Goal: Task Accomplishment & Management: Complete application form

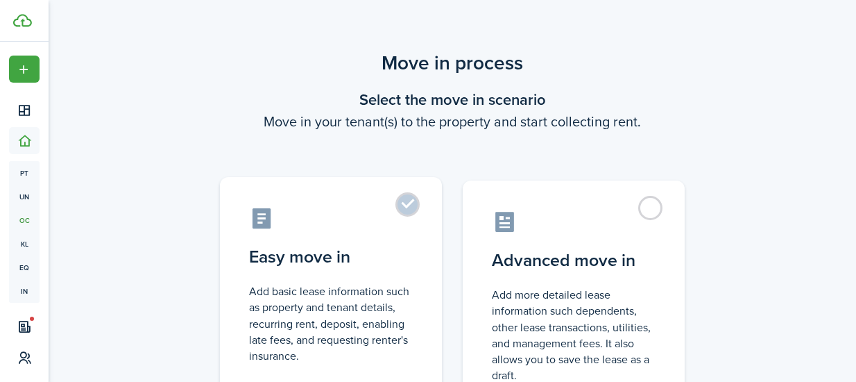
scroll to position [134, 0]
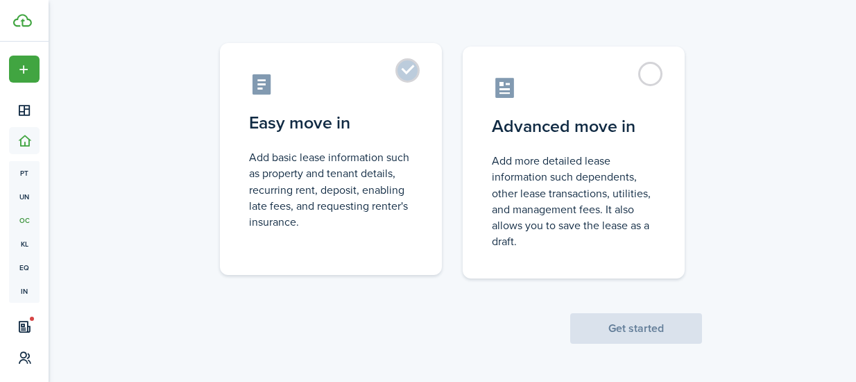
click at [422, 87] on label "Easy move in Add basic lease information such as property and tenant details, r…" at bounding box center [331, 159] width 222 height 232
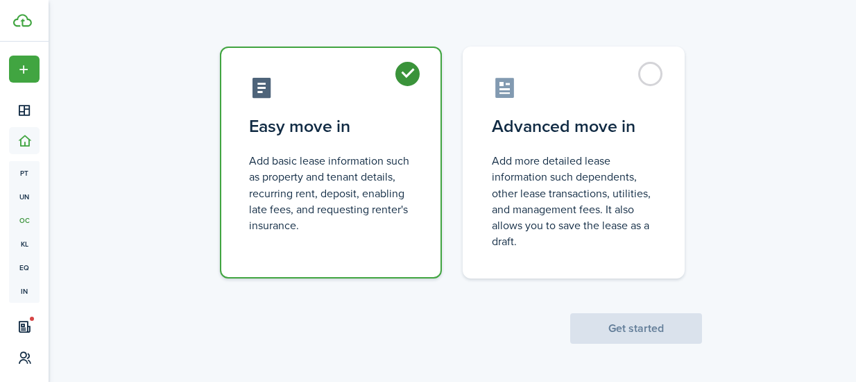
radio input "true"
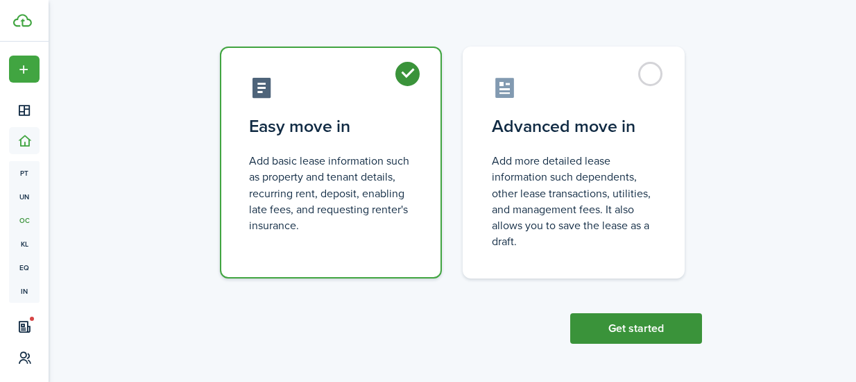
click at [610, 330] on button "Get started" at bounding box center [636, 328] width 132 height 31
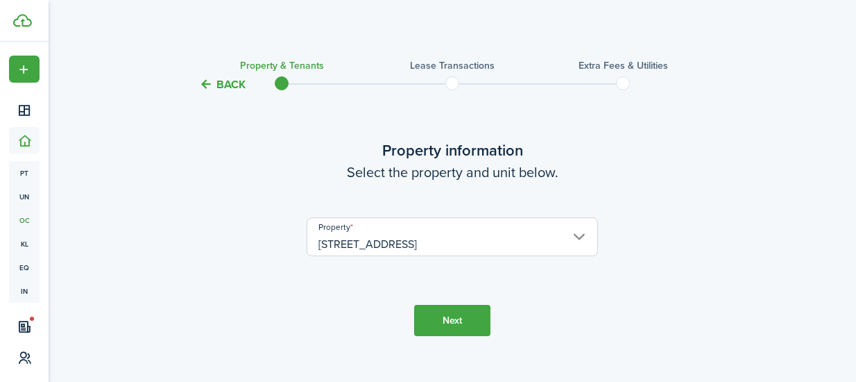
click at [453, 320] on button "Next" at bounding box center [452, 320] width 76 height 31
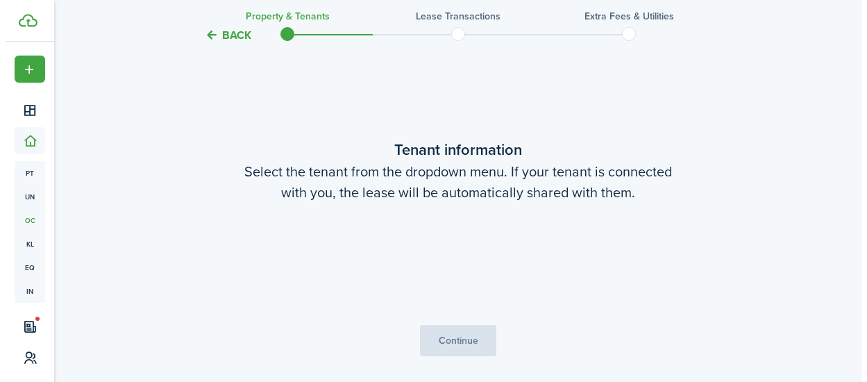
scroll to position [309, 0]
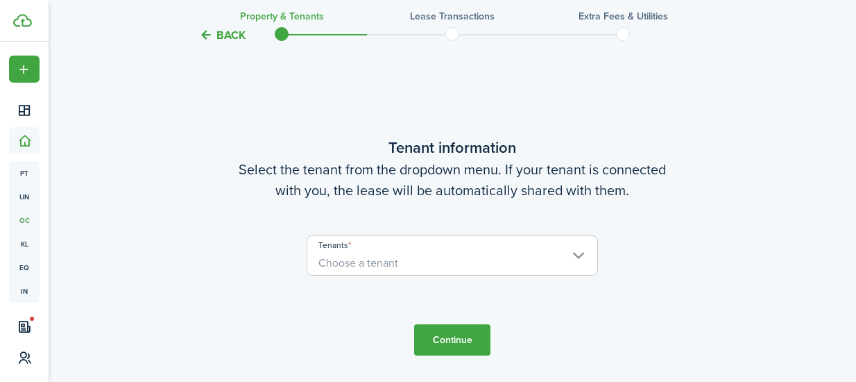
click at [391, 251] on span "Choose a tenant" at bounding box center [452, 263] width 290 height 24
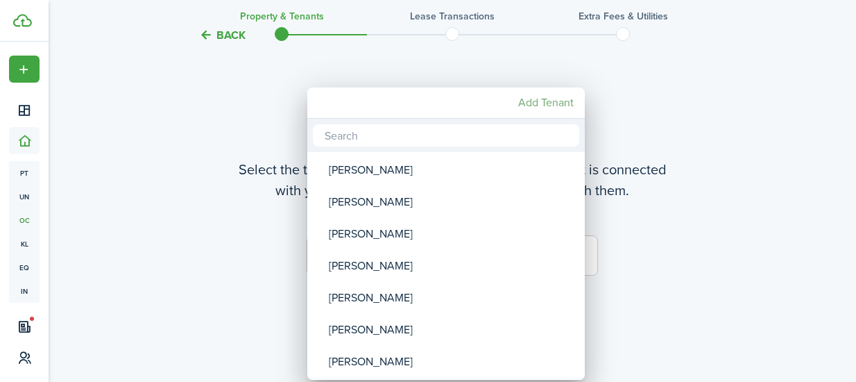
click at [536, 105] on mbsc-button "Add Tenant" at bounding box center [546, 102] width 67 height 25
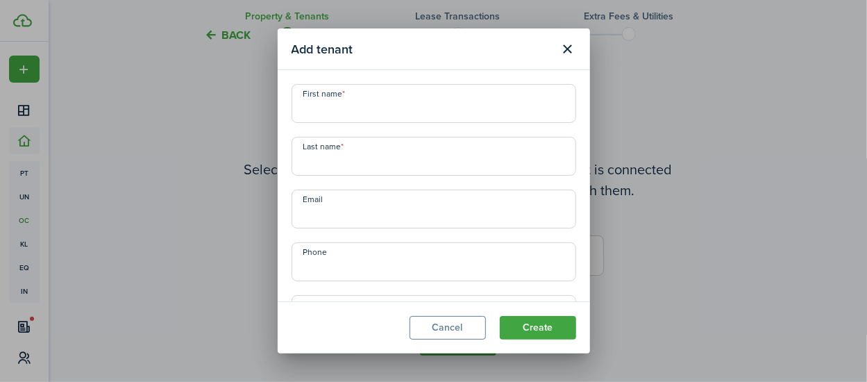
click at [368, 110] on input "First name" at bounding box center [433, 103] width 284 height 39
type input "D"
click at [337, 113] on input "[PERSON_NAME]" at bounding box center [433, 103] width 284 height 39
click at [373, 119] on input "[PERSON_NAME]" at bounding box center [433, 103] width 284 height 39
type input "[PERSON_NAME]"
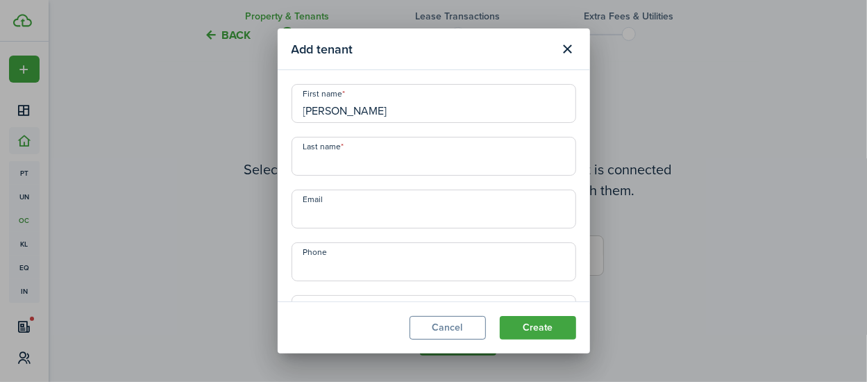
click at [371, 164] on input "Last name" at bounding box center [433, 156] width 284 height 39
type input "[PERSON_NAME]"
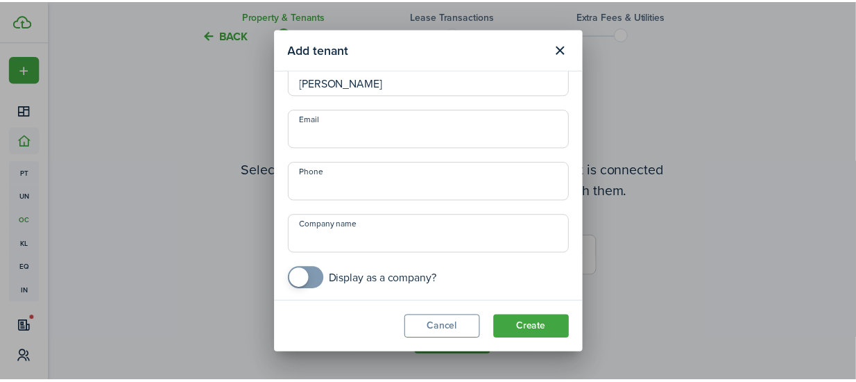
scroll to position [83, 0]
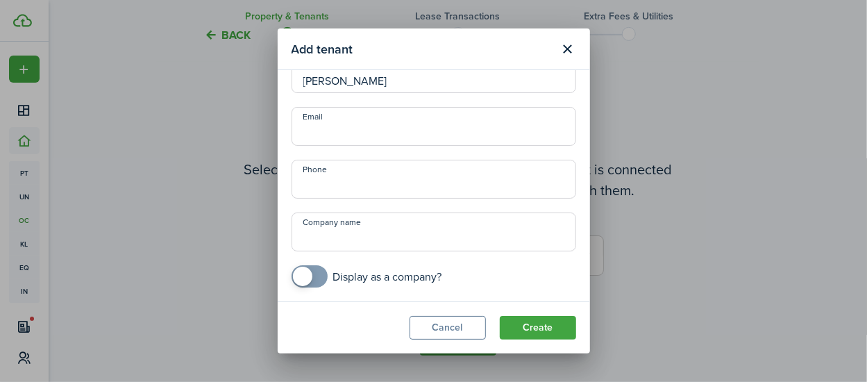
click at [334, 137] on input "Email" at bounding box center [433, 126] width 284 height 39
click at [369, 128] on input "Email" at bounding box center [433, 126] width 284 height 39
paste input "[EMAIL_ADDRESS][DOMAIN_NAME]"
type input "[EMAIL_ADDRESS][DOMAIN_NAME]"
click at [329, 183] on input "+1" at bounding box center [433, 179] width 284 height 39
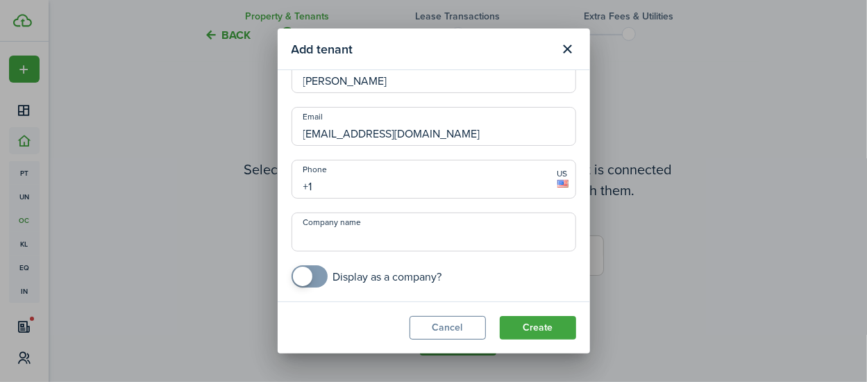
click at [328, 185] on input "+1" at bounding box center [433, 179] width 284 height 39
paste input "text"
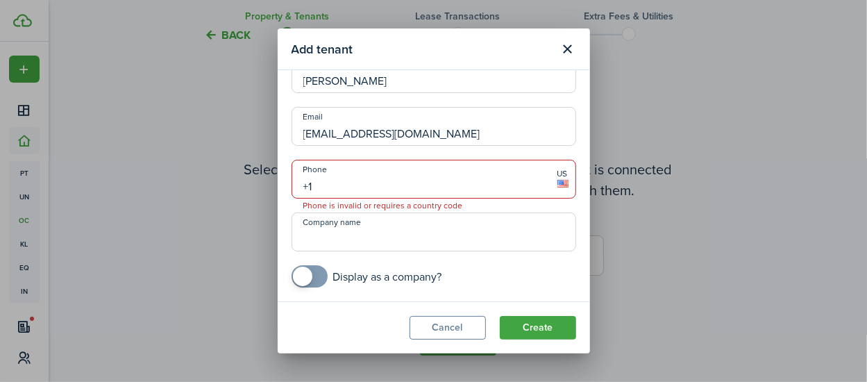
paste input "text"
type input "+1"
click at [327, 248] on input "Company name" at bounding box center [433, 231] width 284 height 39
paste input "___________"
type input "_"
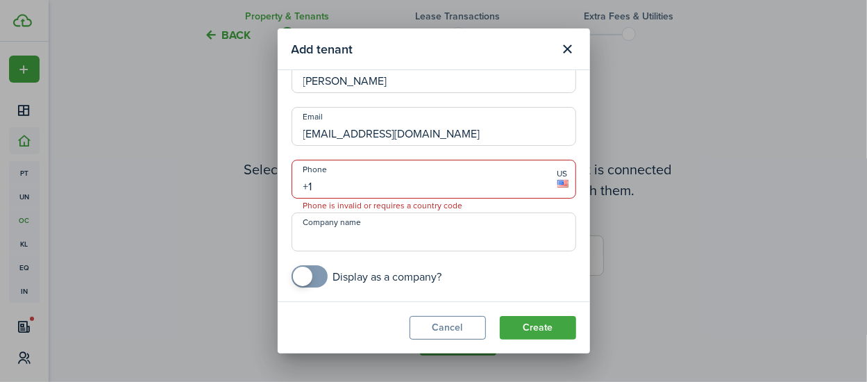
click at [448, 200] on span "Phone is invalid or requires a country code" at bounding box center [383, 205] width 182 height 14
click at [448, 188] on input "+1" at bounding box center [433, 179] width 284 height 39
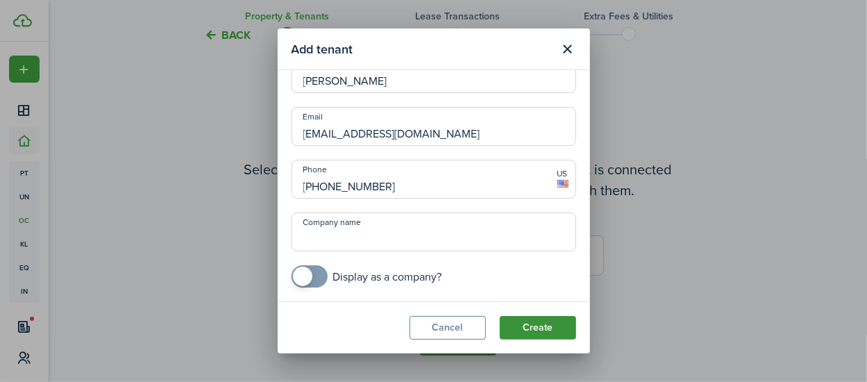
type input "[PHONE_NUMBER]"
click at [541, 328] on button "Create" at bounding box center [538, 328] width 76 height 24
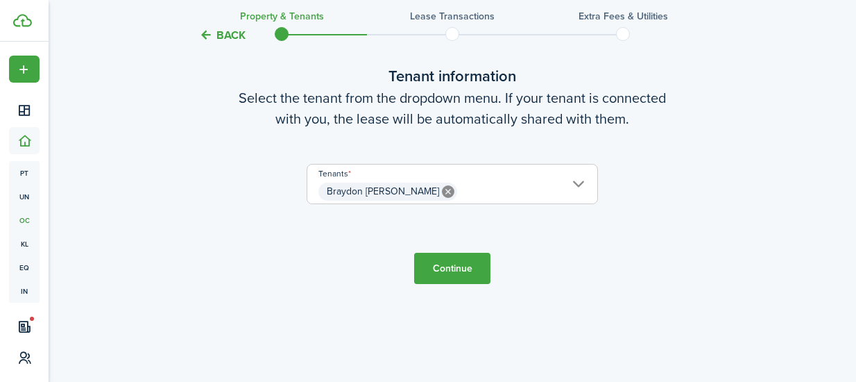
scroll to position [402, 0]
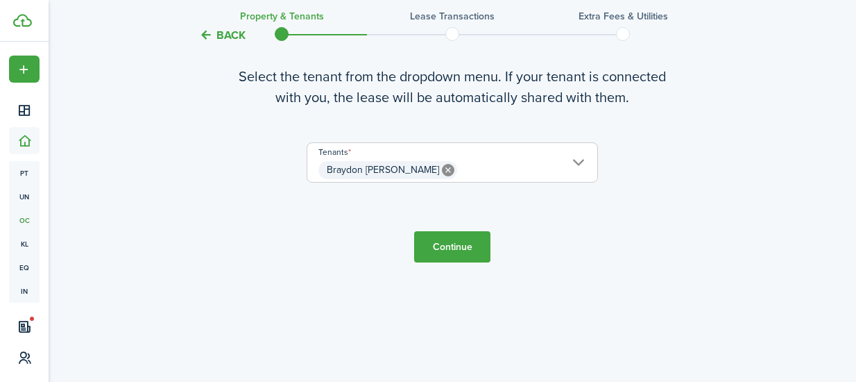
click at [473, 171] on span "Braydon [PERSON_NAME]" at bounding box center [452, 170] width 290 height 24
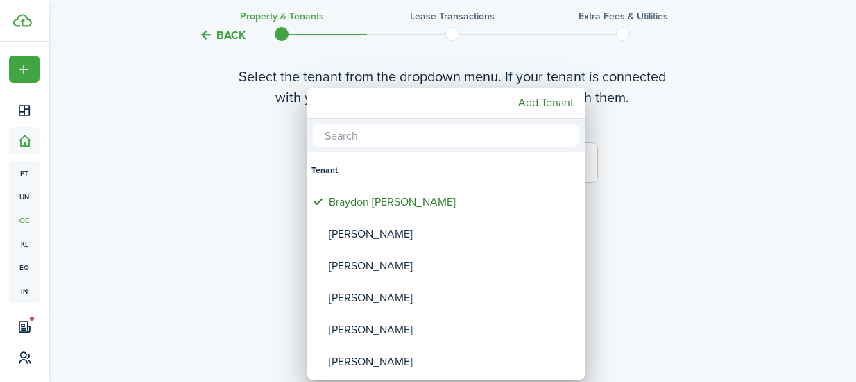
click at [657, 171] on div at bounding box center [428, 191] width 1078 height 604
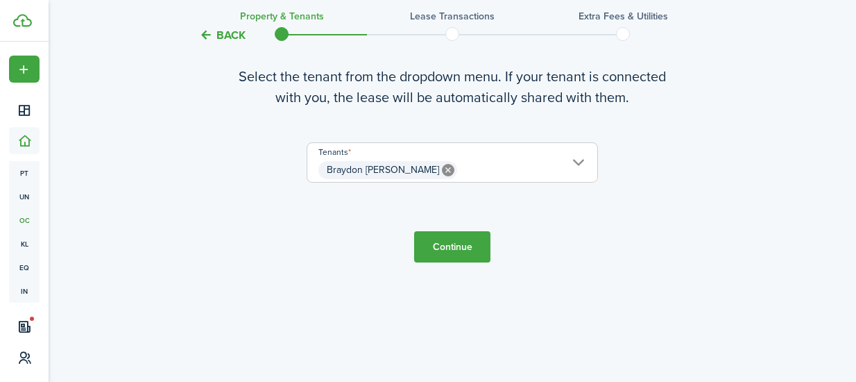
click at [466, 246] on button "Continue" at bounding box center [452, 246] width 76 height 31
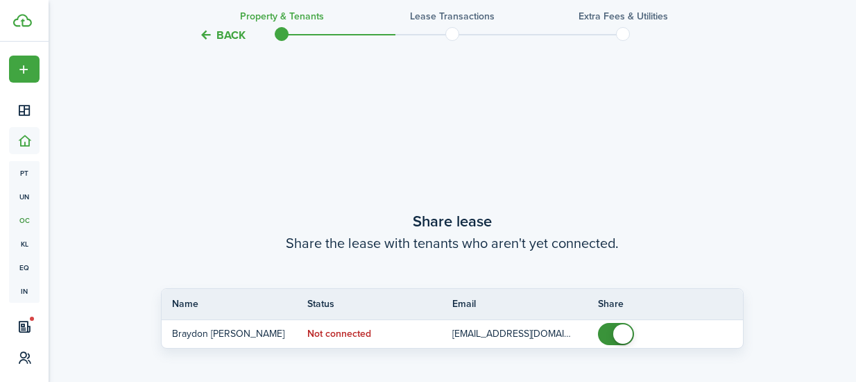
scroll to position [690, 0]
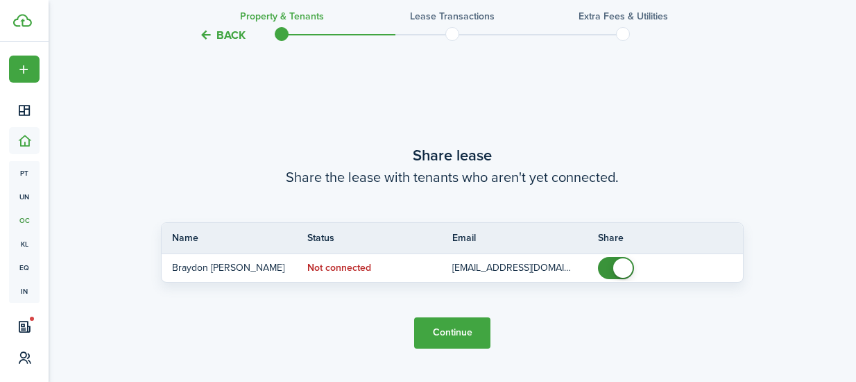
click at [465, 323] on button "Continue" at bounding box center [452, 332] width 76 height 31
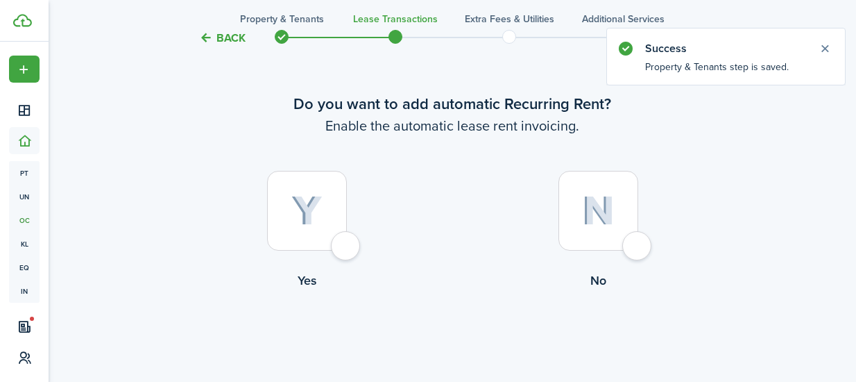
scroll to position [47, 0]
click at [347, 246] on div at bounding box center [307, 210] width 80 height 80
radio input "true"
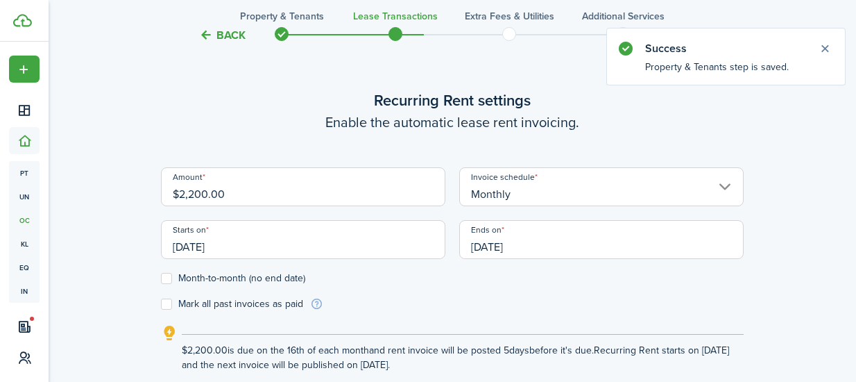
scroll to position [382, 0]
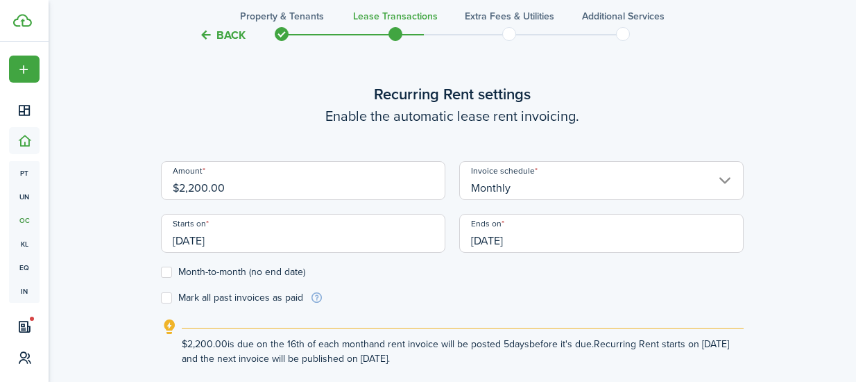
click at [185, 241] on input "[DATE]" at bounding box center [303, 233] width 284 height 39
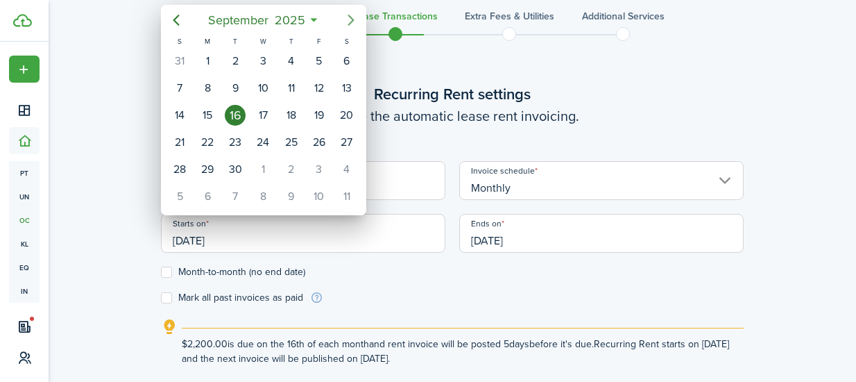
click at [354, 19] on icon "Next page" at bounding box center [351, 20] width 17 height 17
click at [354, 20] on icon "Next page" at bounding box center [351, 20] width 17 height 17
click at [348, 58] on div "1" at bounding box center [347, 61] width 21 height 21
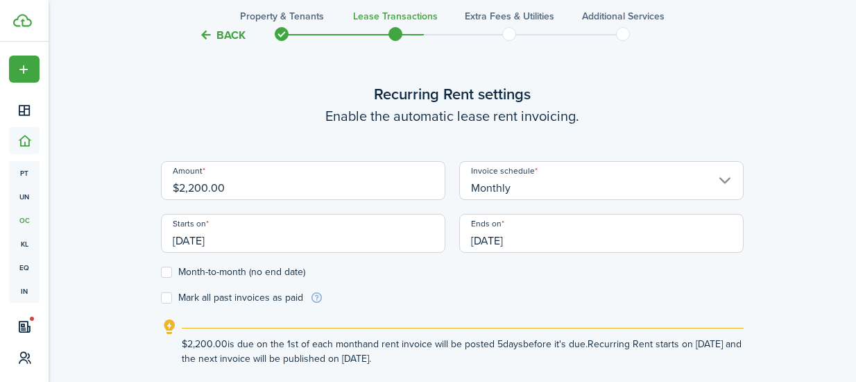
type input "[DATE]"
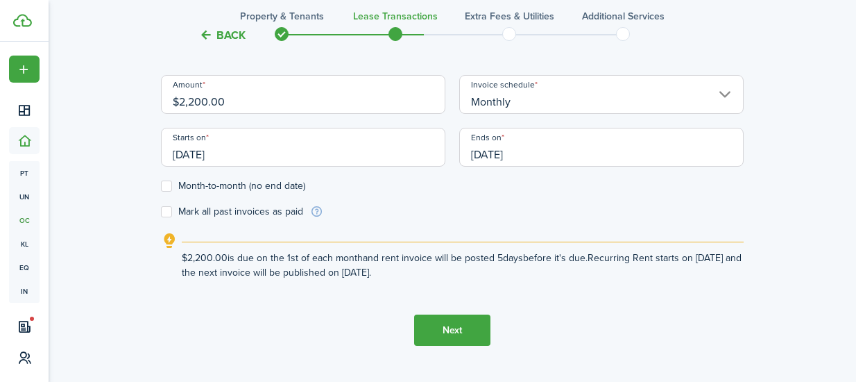
scroll to position [469, 0]
click at [482, 156] on input "[DATE]" at bounding box center [601, 145] width 284 height 39
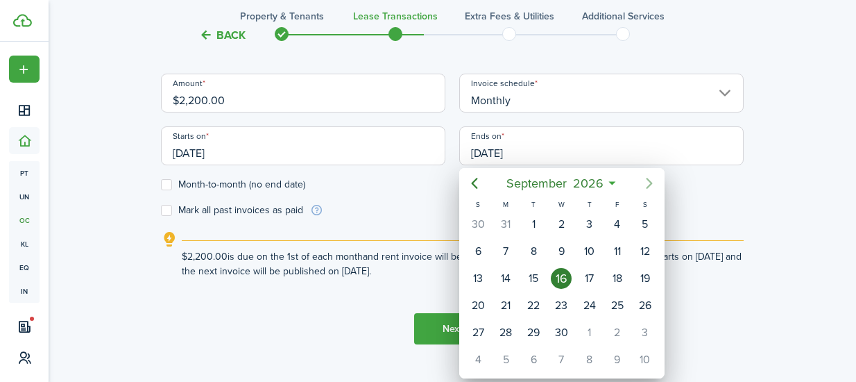
click at [644, 186] on icon "Next page" at bounding box center [649, 183] width 17 height 17
click at [473, 182] on icon "Previous page" at bounding box center [475, 183] width 6 height 11
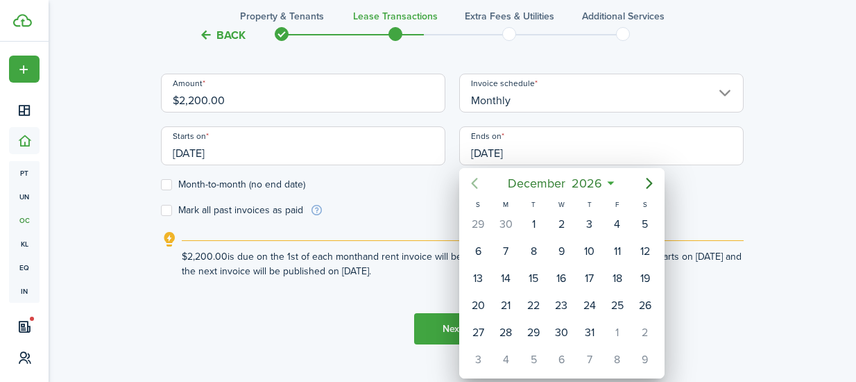
click at [473, 182] on icon "Previous page" at bounding box center [475, 183] width 6 height 11
click at [650, 184] on icon "Next page" at bounding box center [649, 183] width 6 height 11
click at [649, 330] on div "31" at bounding box center [645, 332] width 21 height 21
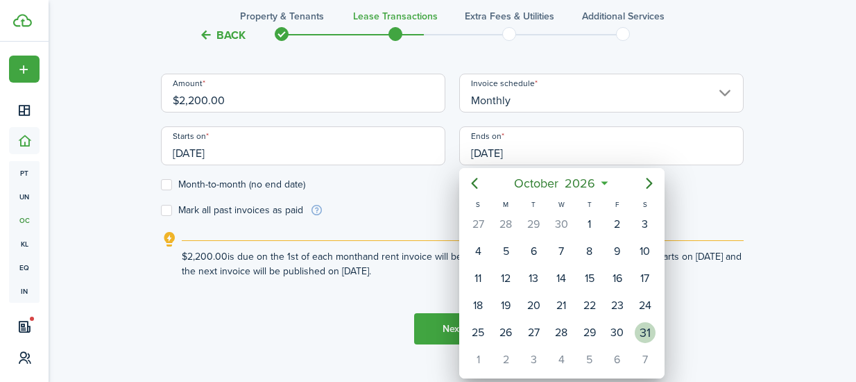
type input "[DATE]"
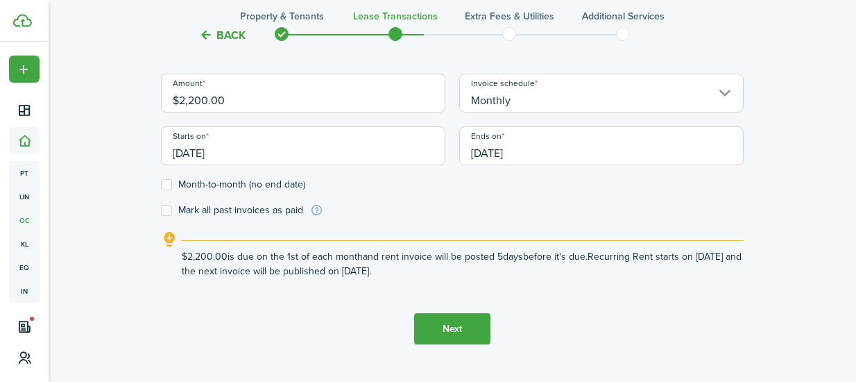
click at [455, 332] on button "Next" at bounding box center [452, 328] width 76 height 31
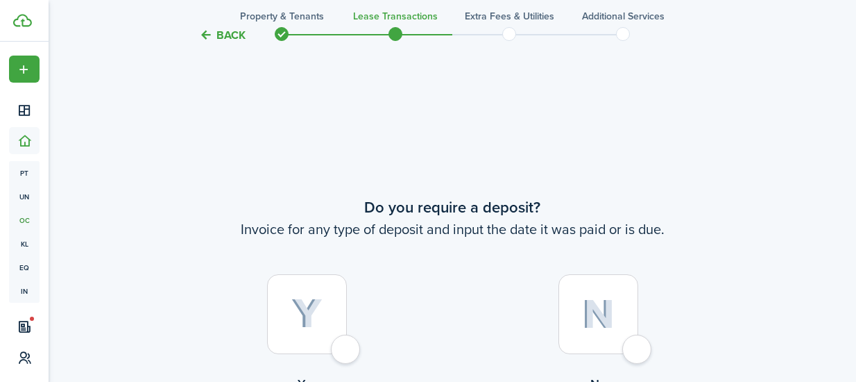
scroll to position [786, 0]
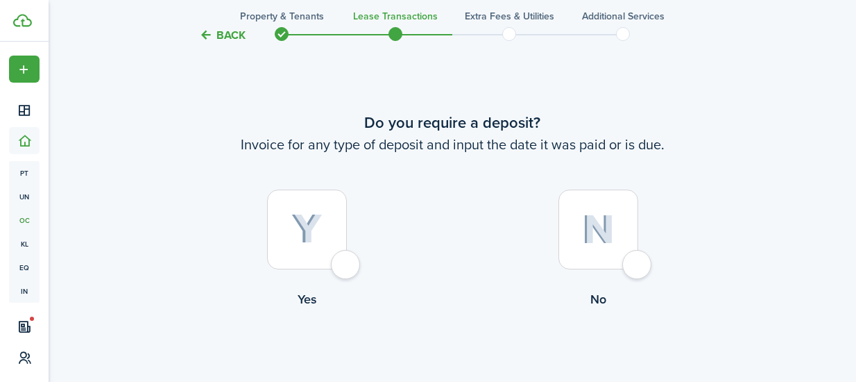
click at [345, 262] on div at bounding box center [307, 229] width 80 height 80
radio input "true"
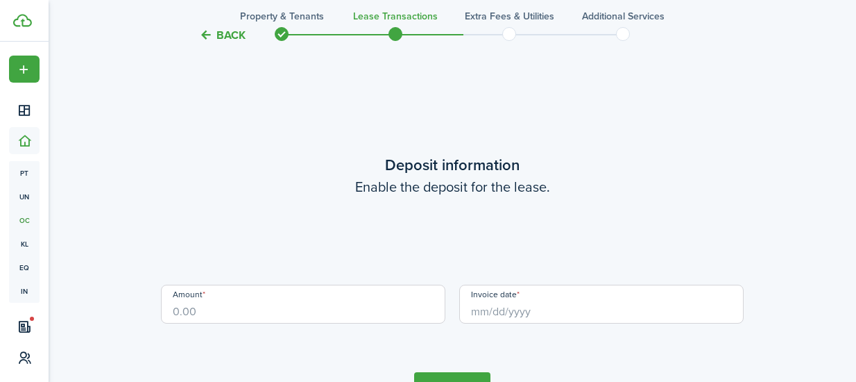
scroll to position [1168, 0]
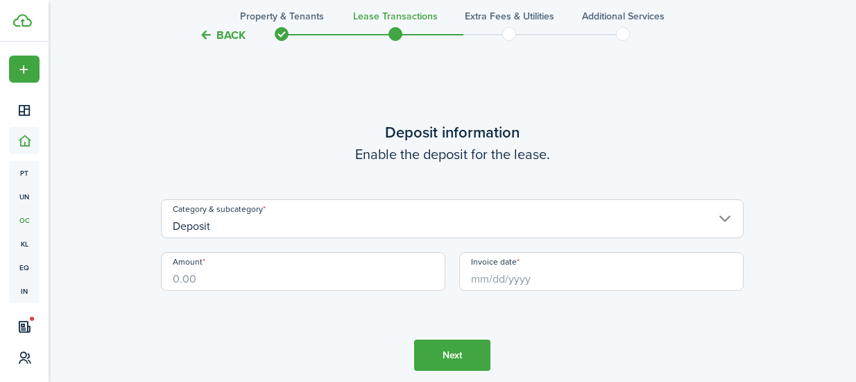
click at [324, 221] on input "Deposit" at bounding box center [452, 218] width 583 height 39
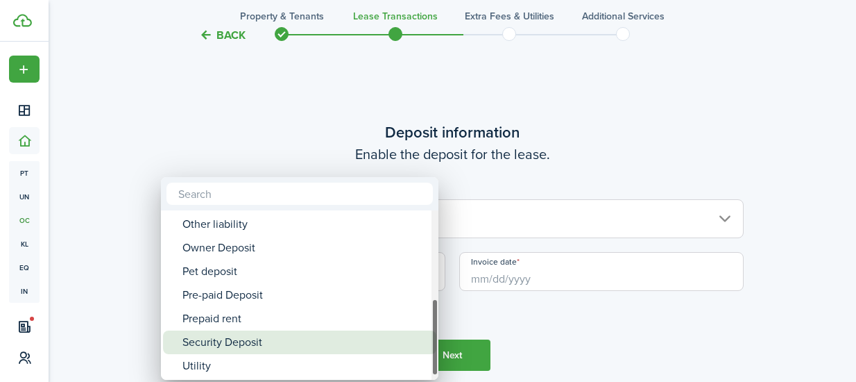
click at [300, 343] on div "Security Deposit" at bounding box center [305, 342] width 246 height 24
type input "Deposit / Security Deposit"
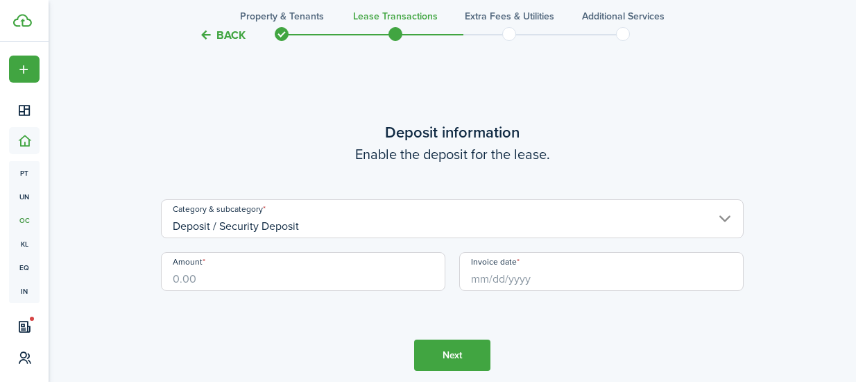
click at [310, 271] on input "Amount" at bounding box center [303, 271] width 284 height 39
click at [498, 266] on input "Invoice date" at bounding box center [601, 271] width 284 height 39
type input "$2,200.00"
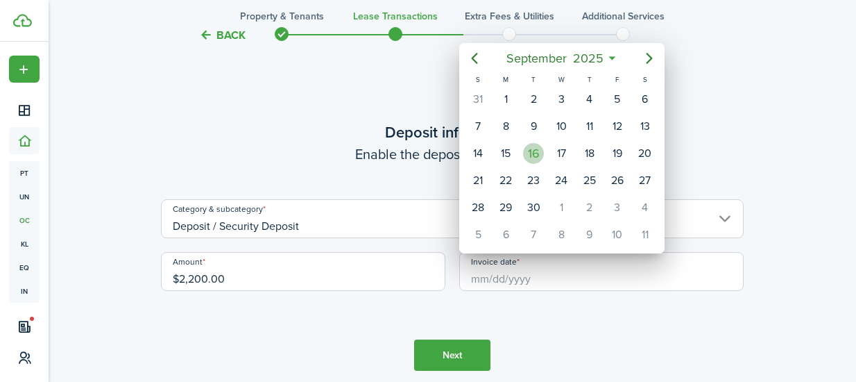
click at [541, 155] on div "16" at bounding box center [533, 153] width 21 height 21
type input "[DATE]"
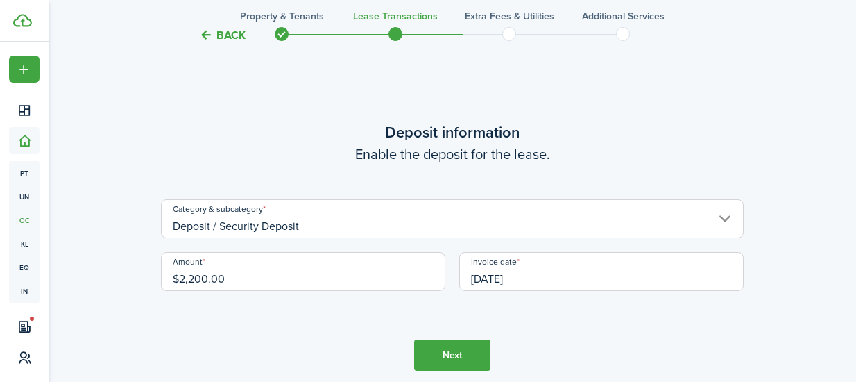
click at [473, 352] on button "Next" at bounding box center [452, 354] width 76 height 31
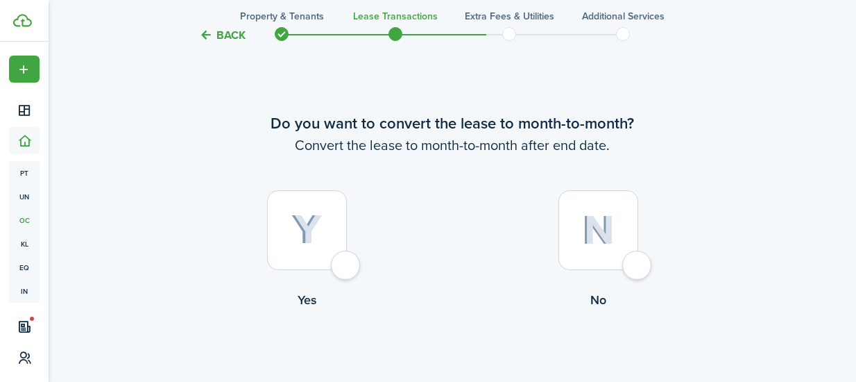
scroll to position [1549, 0]
click at [347, 269] on div at bounding box center [307, 229] width 80 height 80
radio input "true"
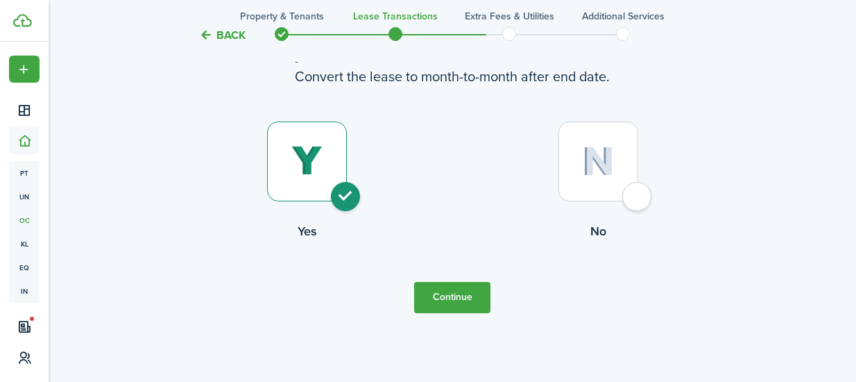
scroll to position [1618, 0]
click at [436, 302] on button "Continue" at bounding box center [452, 296] width 76 height 31
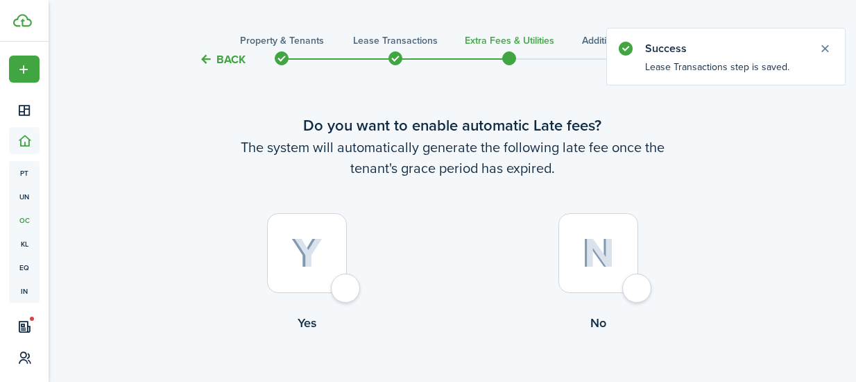
scroll to position [35, 0]
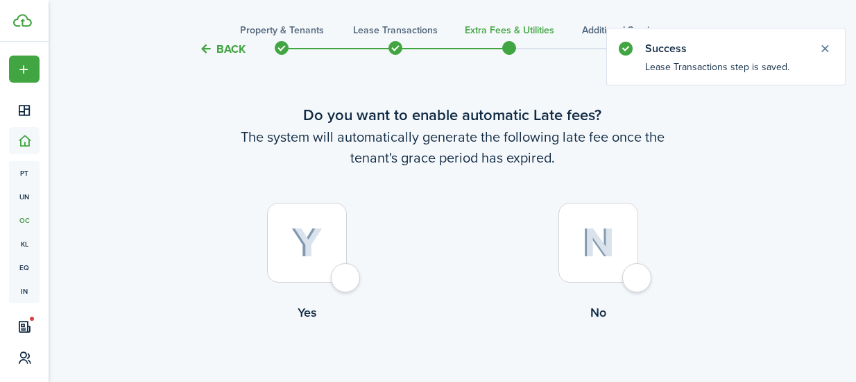
click at [347, 282] on div at bounding box center [307, 243] width 80 height 80
radio input "true"
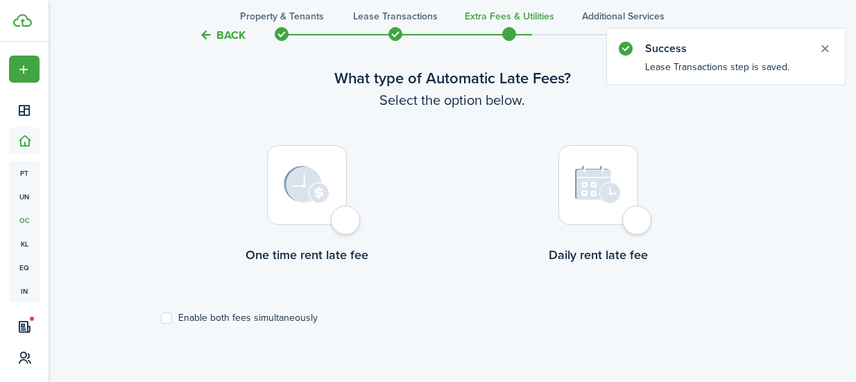
scroll to position [423, 0]
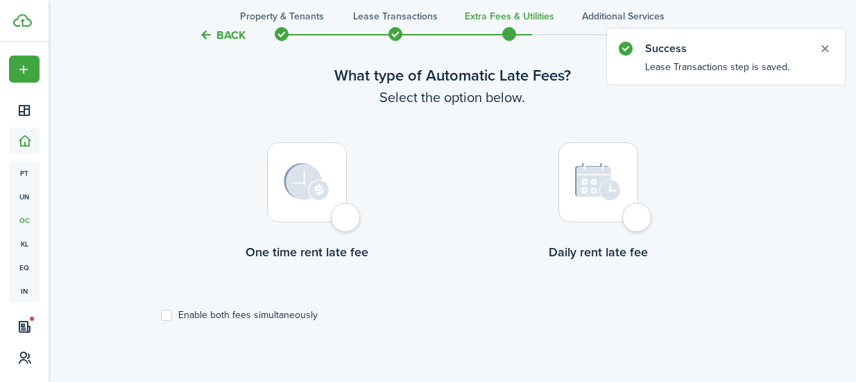
click at [346, 220] on div at bounding box center [307, 182] width 80 height 80
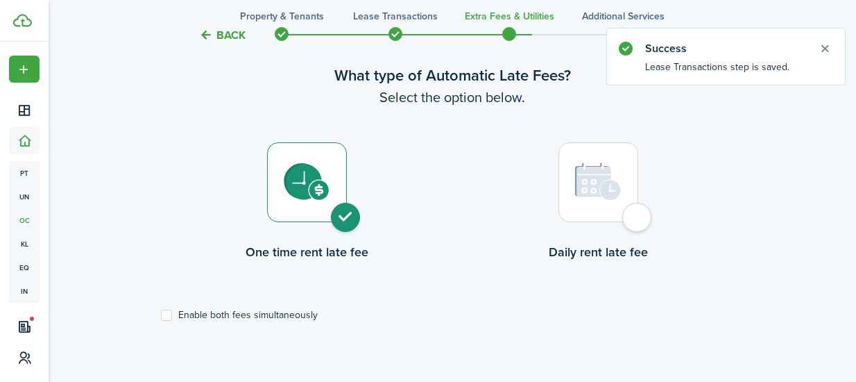
radio input "true"
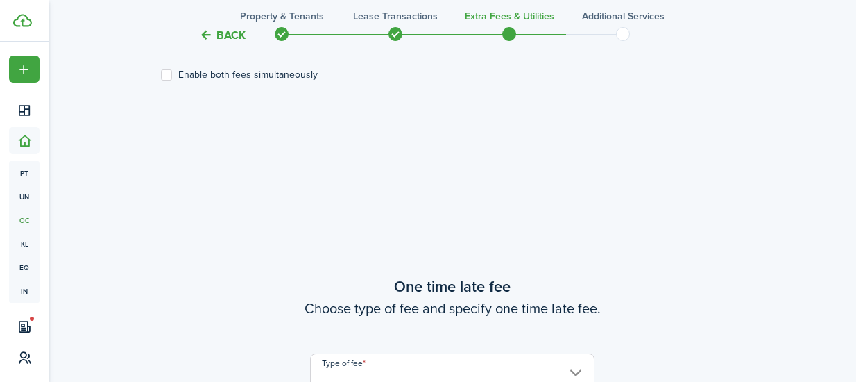
scroll to position [784, 0]
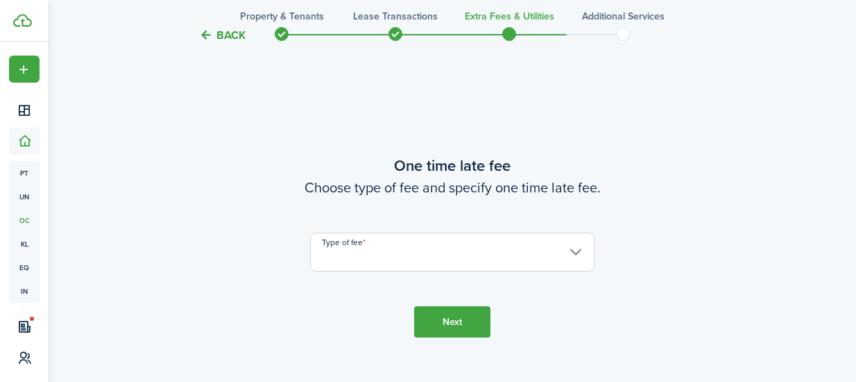
click at [358, 260] on input "Type of fee" at bounding box center [452, 251] width 284 height 39
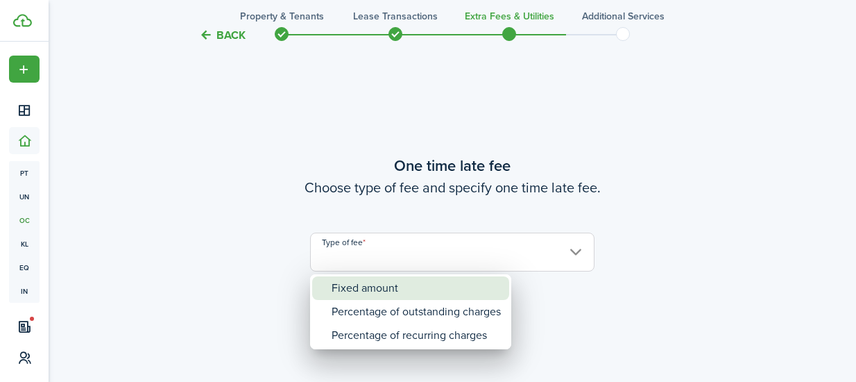
click at [365, 285] on div "Fixed amount" at bounding box center [416, 288] width 169 height 24
type input "Fixed amount"
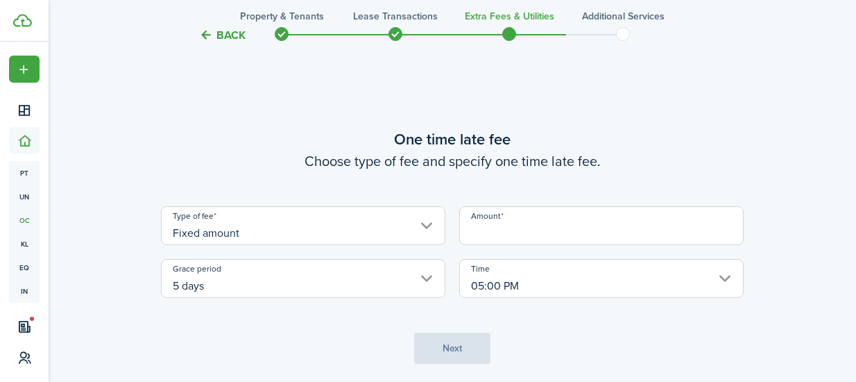
click at [490, 235] on input "Amount" at bounding box center [601, 225] width 284 height 39
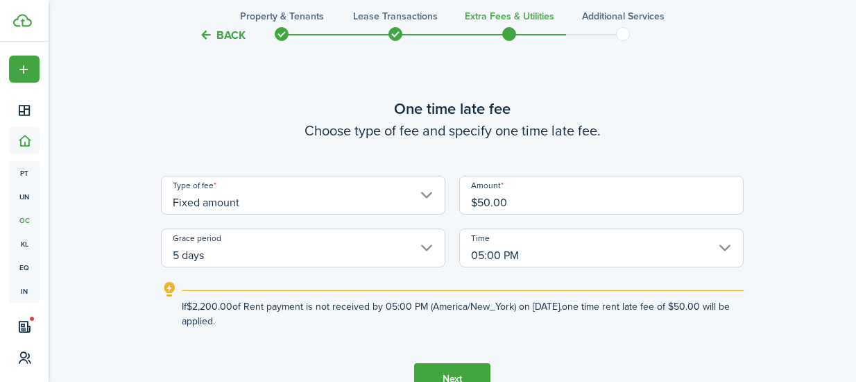
type input "$50.00"
click at [308, 210] on input "Fixed amount" at bounding box center [303, 195] width 284 height 39
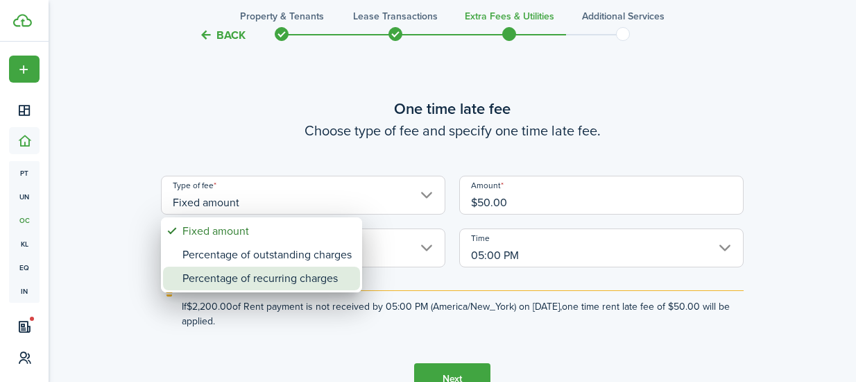
click at [289, 277] on div "Percentage of recurring charges" at bounding box center [266, 278] width 169 height 24
type input "Percentage of recurring charges"
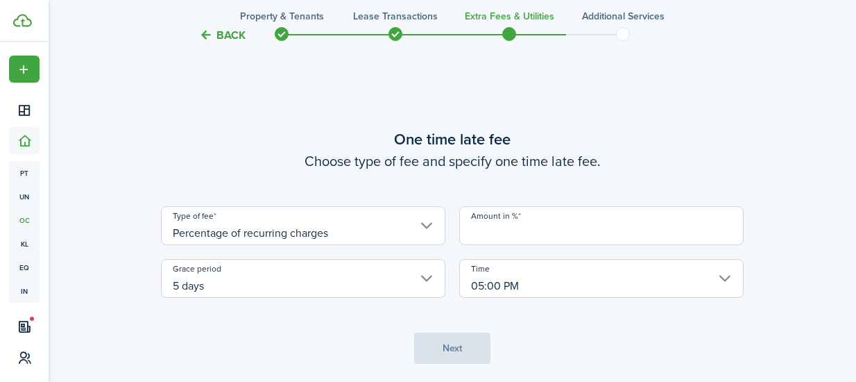
click at [489, 239] on input "Amount in %" at bounding box center [601, 225] width 284 height 39
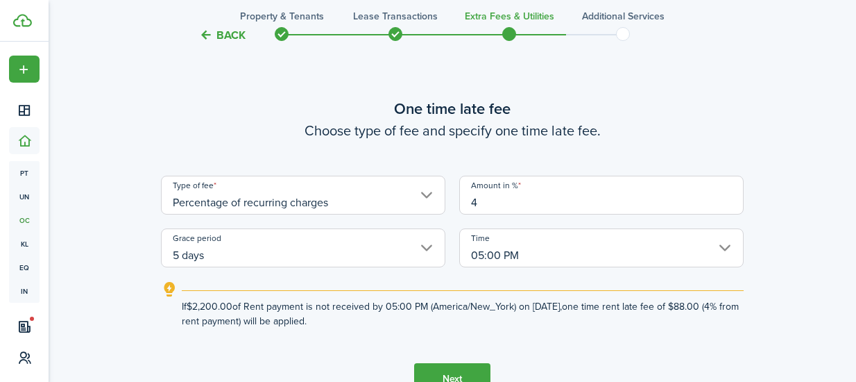
type input "4"
click at [341, 139] on wizard-step-header-description "Choose type of fee and specify one time late fee." at bounding box center [452, 130] width 583 height 21
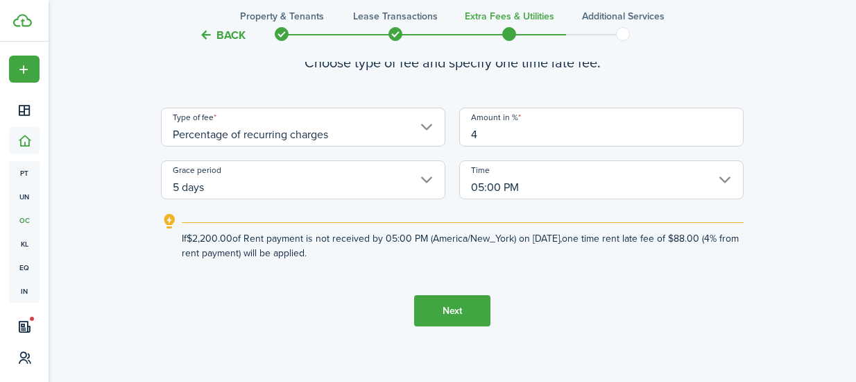
scroll to position [853, 0]
click at [460, 314] on button "Next" at bounding box center [452, 309] width 76 height 31
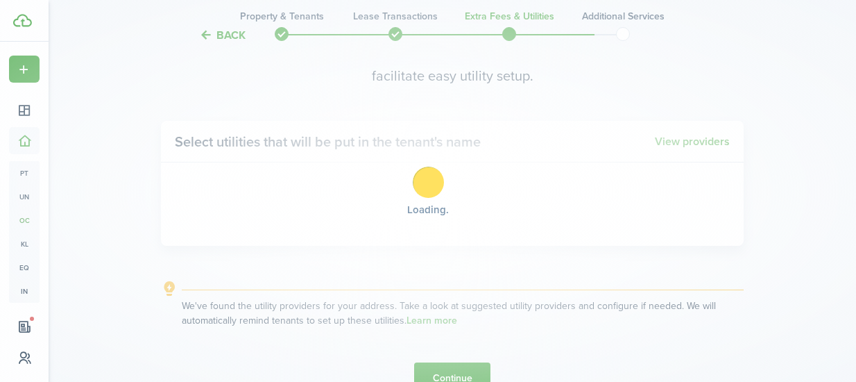
scroll to position [1246, 0]
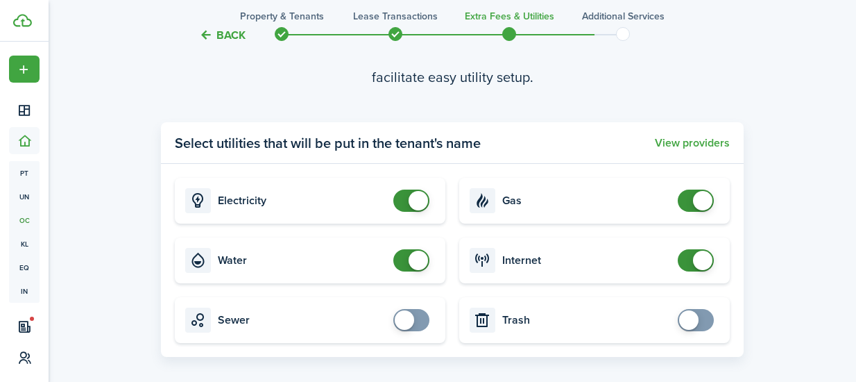
click at [418, 321] on span at bounding box center [412, 320] width 14 height 22
click at [405, 328] on span at bounding box center [412, 320] width 14 height 22
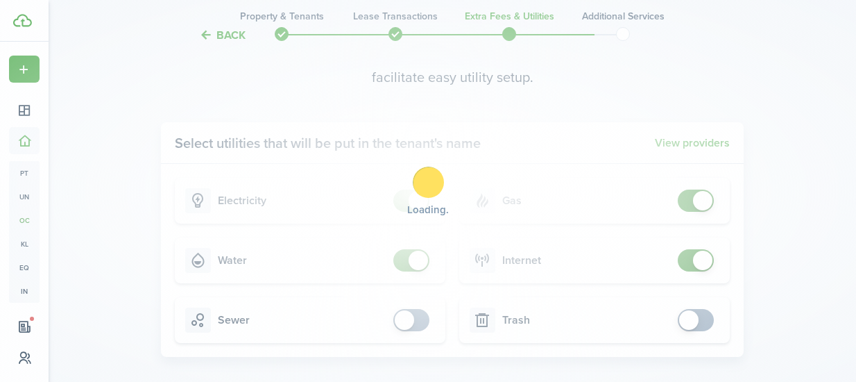
click at [405, 328] on div "Loading" at bounding box center [428, 191] width 856 height 382
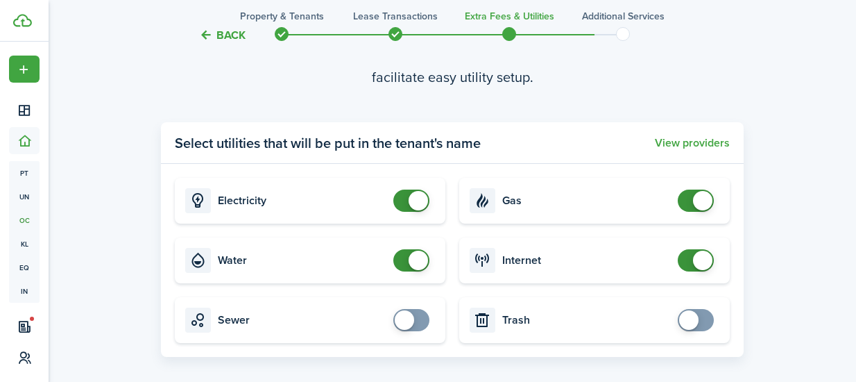
checkbox input "true"
click at [418, 321] on span at bounding box center [412, 320] width 14 height 22
checkbox input "true"
click at [703, 312] on span at bounding box center [696, 320] width 14 height 22
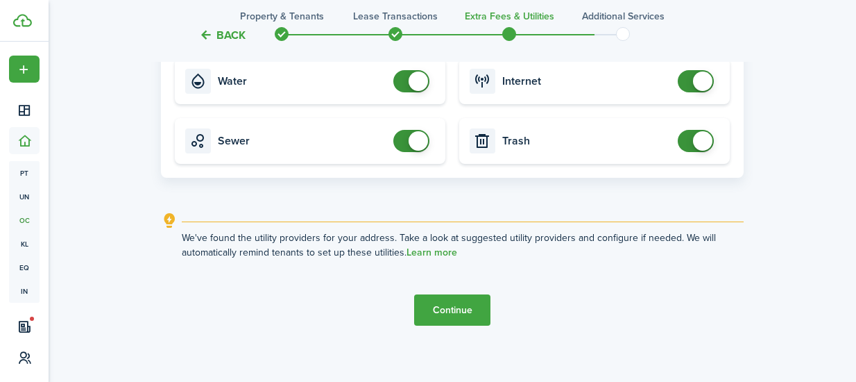
scroll to position [1425, 0]
click at [454, 309] on button "Continue" at bounding box center [452, 309] width 76 height 31
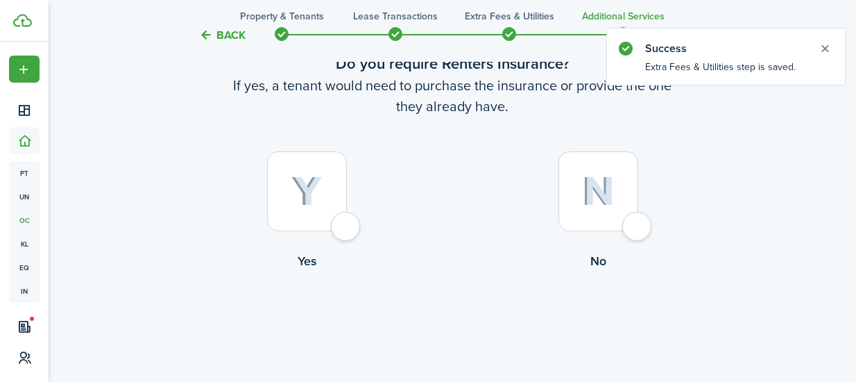
scroll to position [87, 0]
click at [638, 230] on div at bounding box center [599, 191] width 80 height 80
radio input "true"
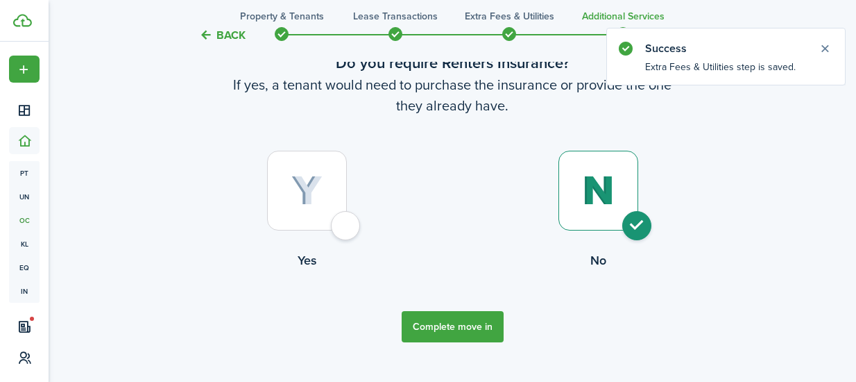
scroll to position [114, 0]
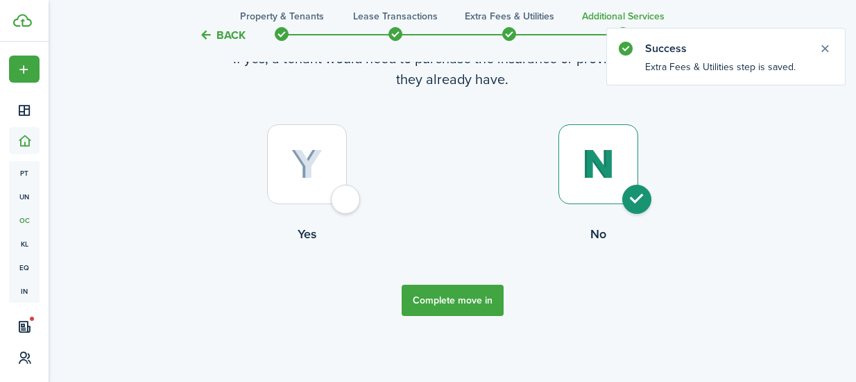
click at [473, 308] on button "Complete move in" at bounding box center [453, 299] width 102 height 31
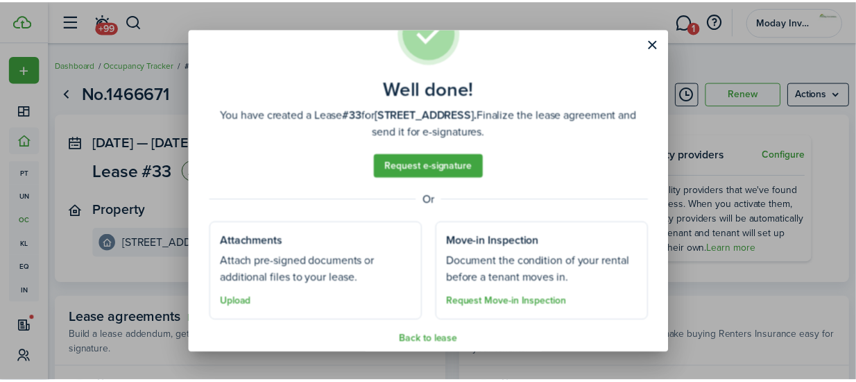
scroll to position [68, 0]
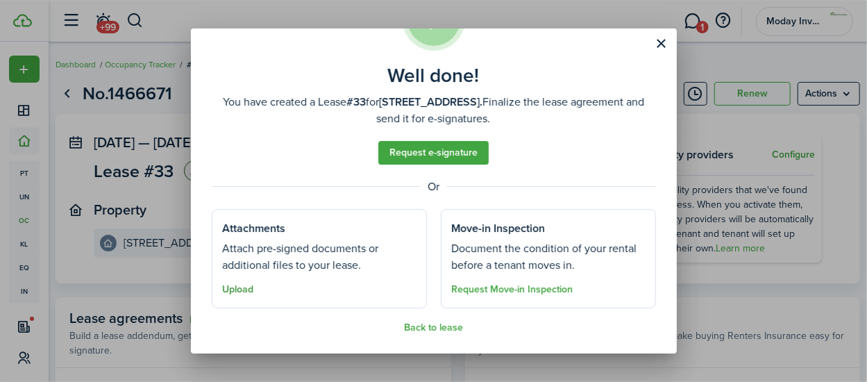
click at [241, 287] on button "Upload" at bounding box center [238, 289] width 31 height 11
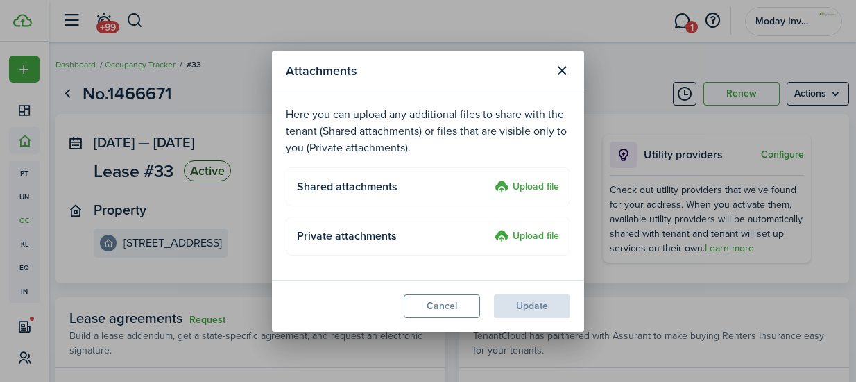
click at [518, 187] on label "Upload file" at bounding box center [527, 187] width 65 height 17
click at [490, 179] on input "Upload file" at bounding box center [490, 179] width 0 height 0
click at [529, 187] on label "Upload file" at bounding box center [527, 187] width 65 height 17
click at [490, 179] on input "Upload file" at bounding box center [490, 179] width 0 height 0
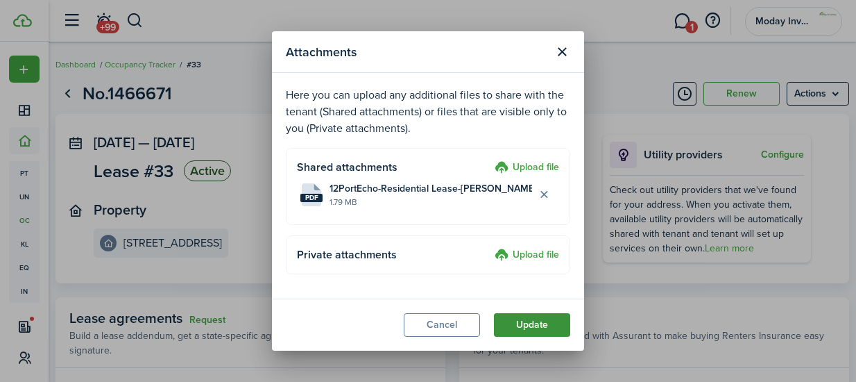
click at [515, 318] on button "Update" at bounding box center [532, 325] width 76 height 24
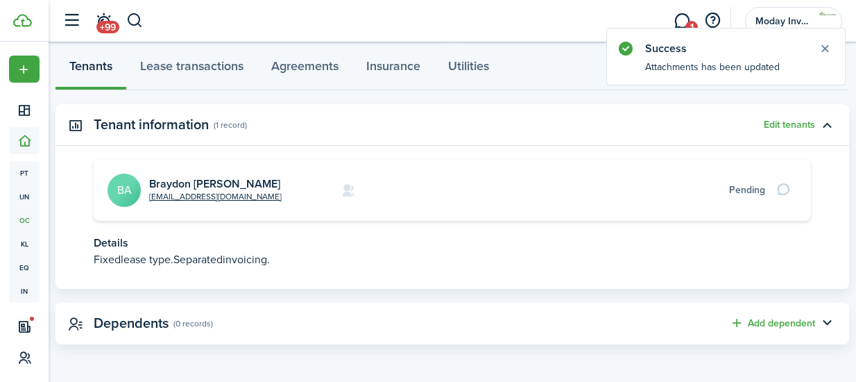
scroll to position [283, 0]
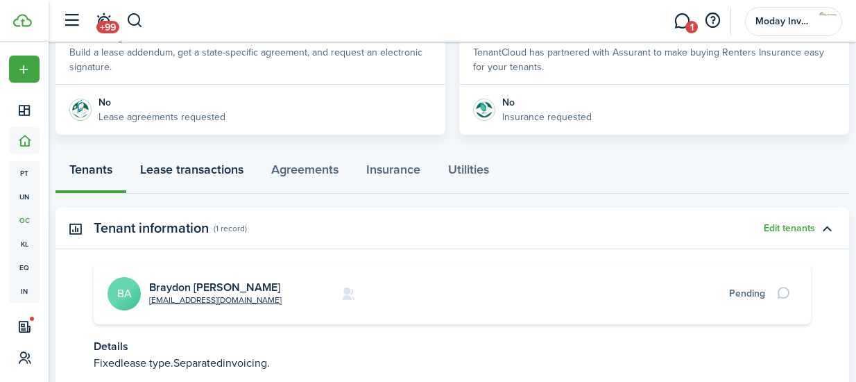
click at [193, 170] on link "Lease transactions" at bounding box center [191, 173] width 131 height 42
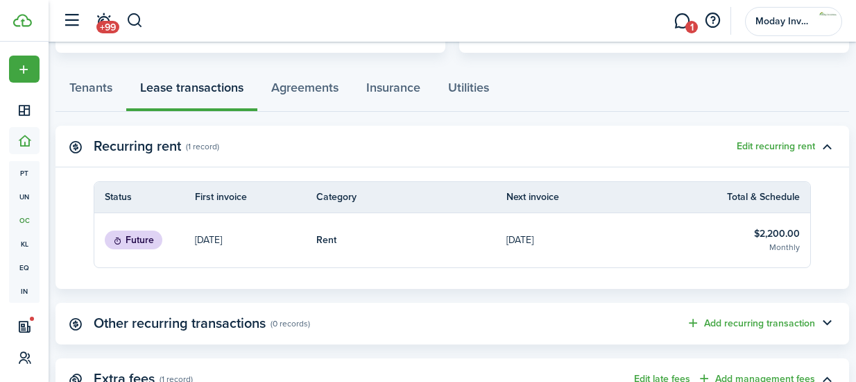
scroll to position [366, 0]
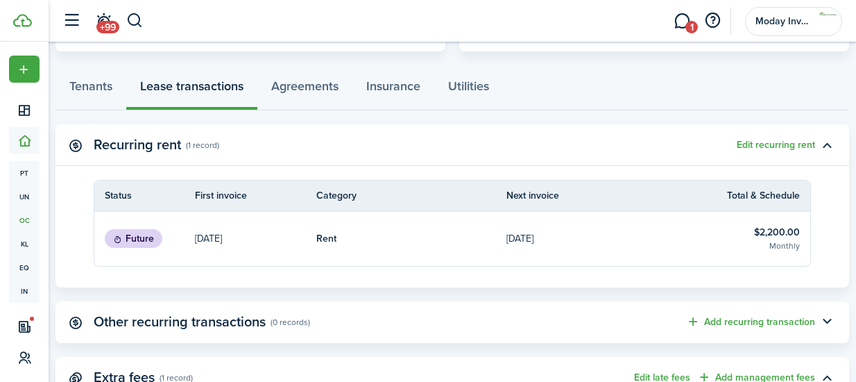
click at [769, 232] on table-info-title "$2,200.00" at bounding box center [777, 232] width 46 height 15
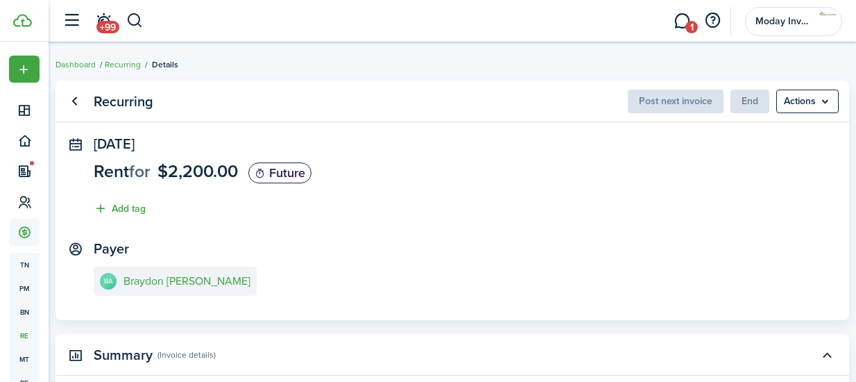
click at [286, 176] on status "Future" at bounding box center [279, 172] width 63 height 21
click at [818, 105] on menu-btn "Actions" at bounding box center [807, 102] width 62 height 24
click at [71, 102] on link "Go back" at bounding box center [74, 102] width 24 height 24
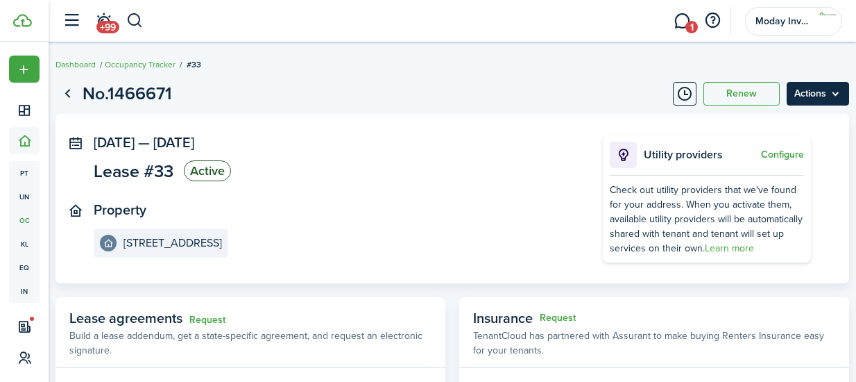
click at [834, 92] on menu-btn "Actions" at bounding box center [818, 94] width 62 height 24
click at [65, 96] on link "Go back" at bounding box center [68, 94] width 24 height 24
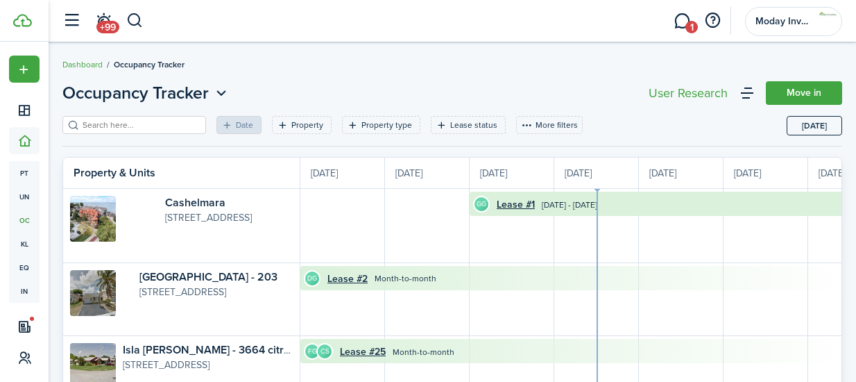
scroll to position [0, 254]
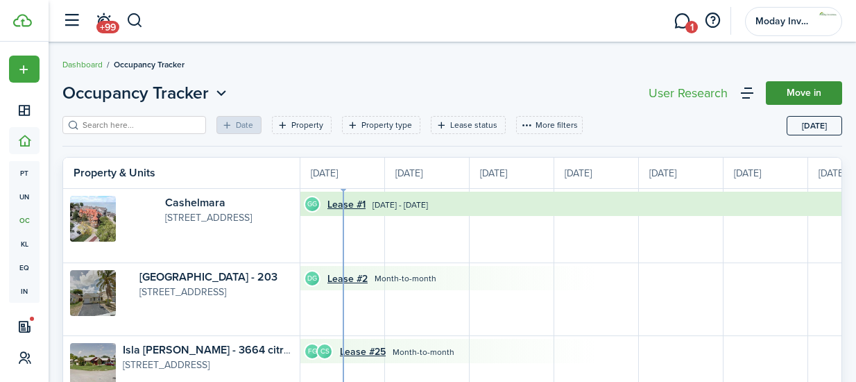
click at [785, 88] on link "Move in" at bounding box center [804, 93] width 76 height 24
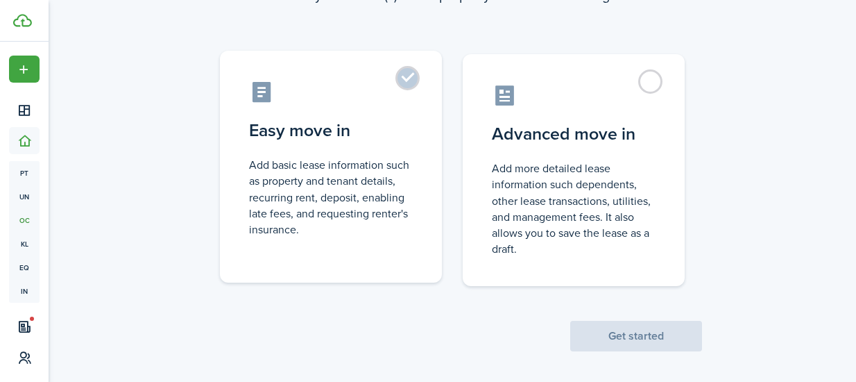
scroll to position [134, 0]
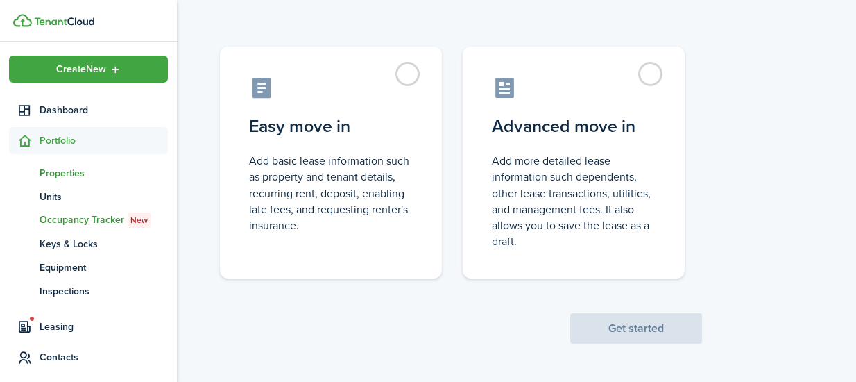
click at [60, 171] on span "Properties" at bounding box center [104, 173] width 128 height 15
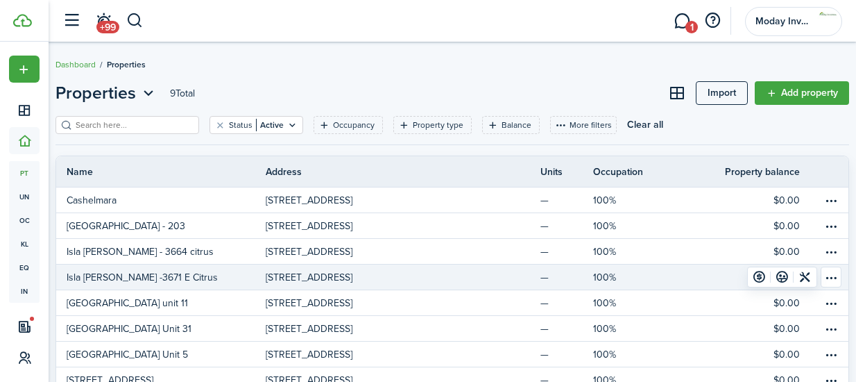
scroll to position [72, 0]
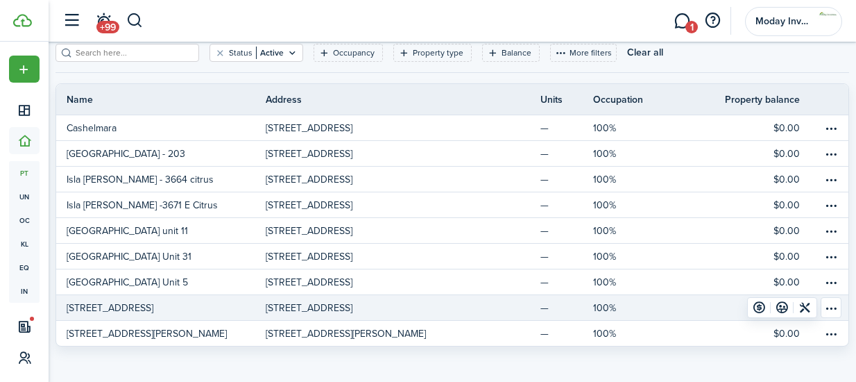
click at [158, 307] on link "[STREET_ADDRESS]" at bounding box center [161, 307] width 210 height 25
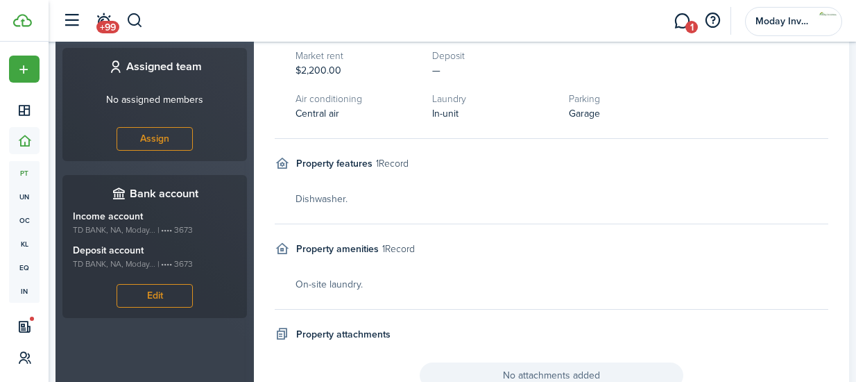
scroll to position [360, 0]
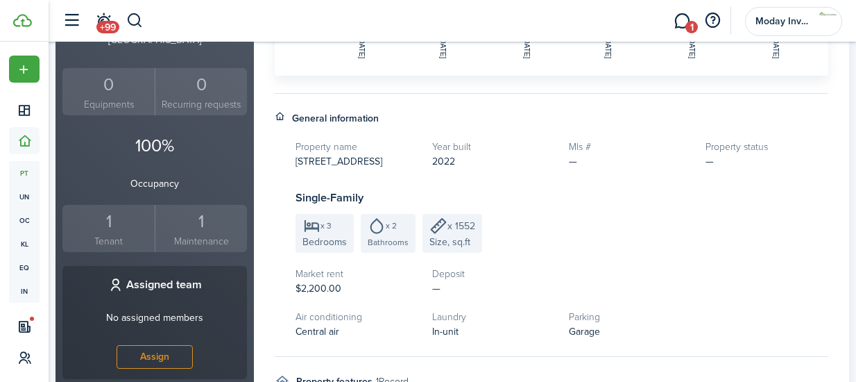
click at [111, 234] on small "Tenant" at bounding box center [108, 241] width 85 height 15
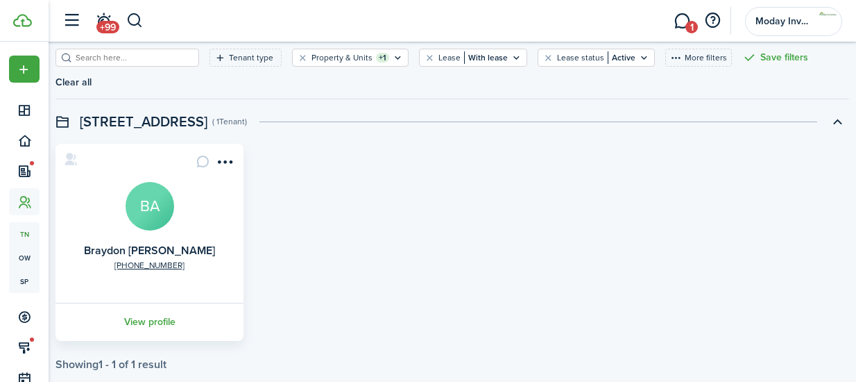
scroll to position [72, 0]
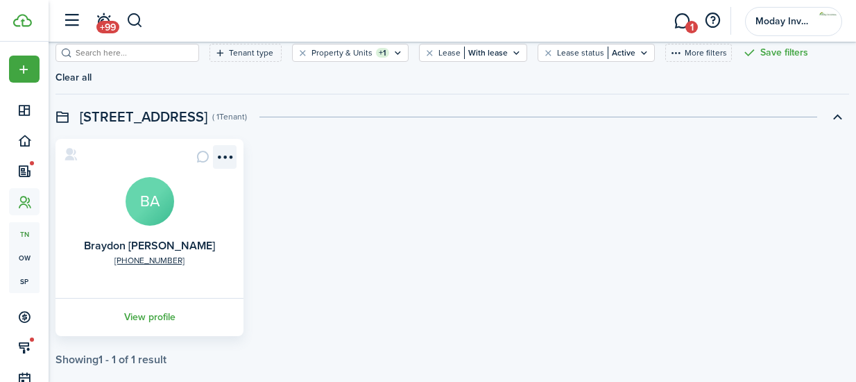
click at [228, 145] on menu-btn-icon "Open menu" at bounding box center [225, 157] width 24 height 24
click at [327, 237] on div "[PHONE_NUMBER] [PERSON_NAME] BA View profile" at bounding box center [453, 237] width 808 height 197
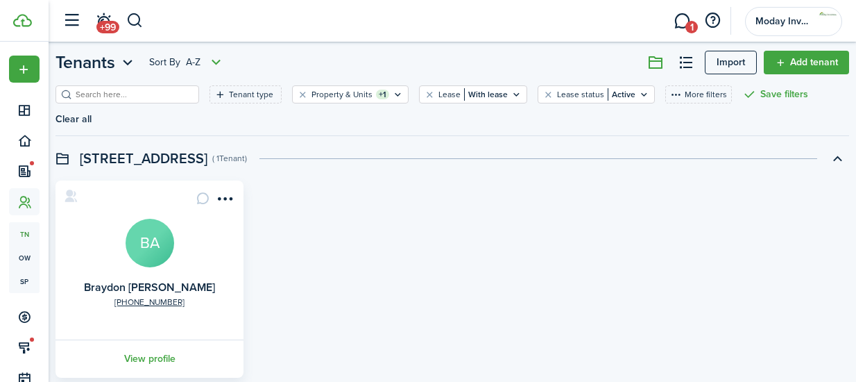
scroll to position [0, 0]
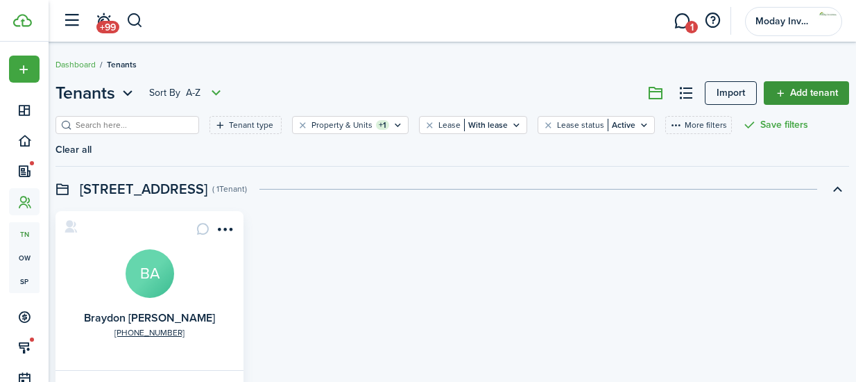
click at [804, 90] on link "Add tenant" at bounding box center [806, 93] width 85 height 24
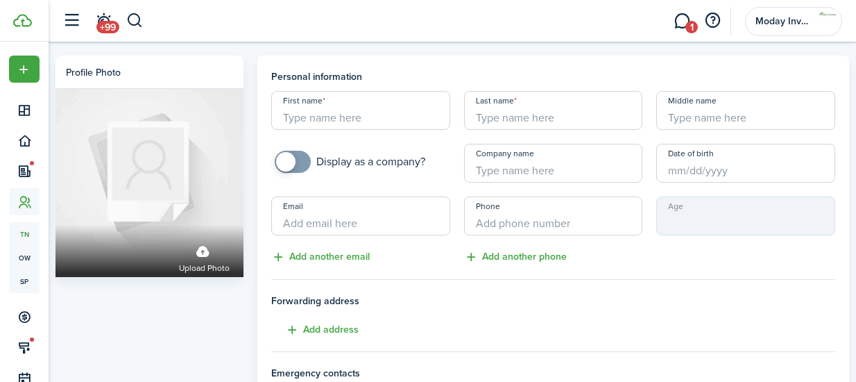
click at [331, 118] on input "First name" at bounding box center [360, 110] width 179 height 39
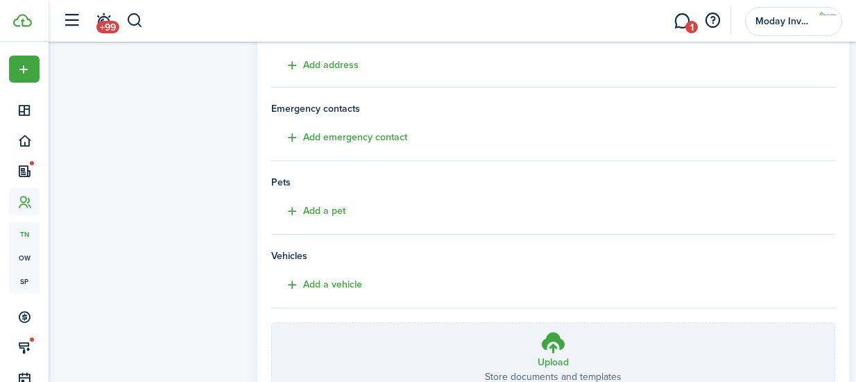
scroll to position [375, 0]
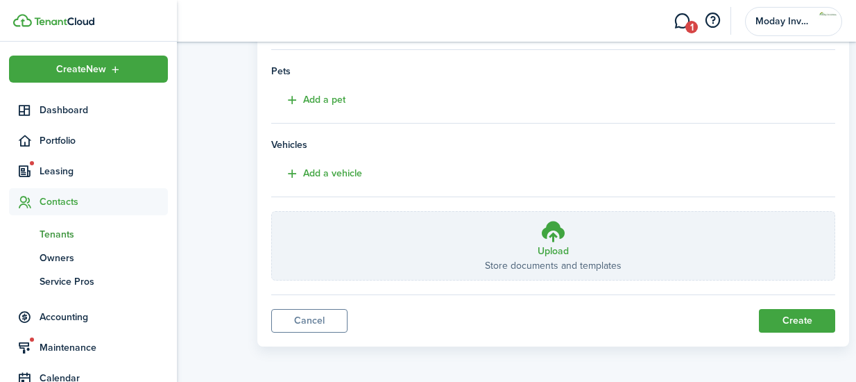
click at [58, 234] on span "Tenants" at bounding box center [104, 234] width 128 height 15
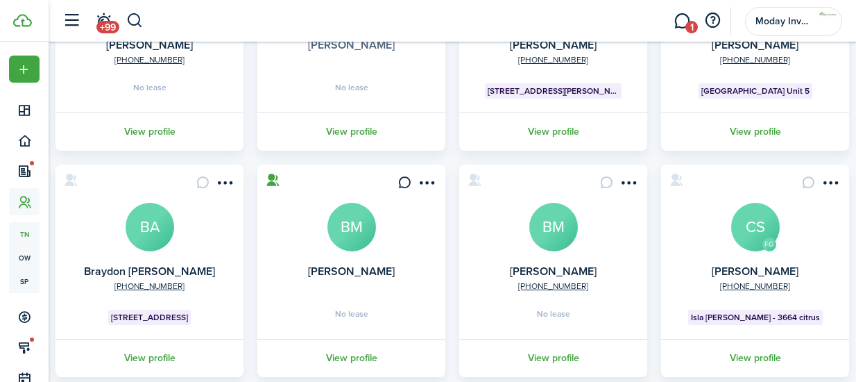
scroll to position [221, 0]
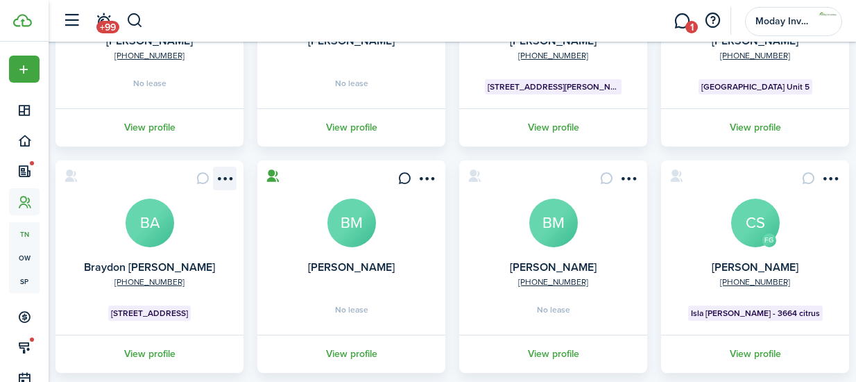
click at [225, 179] on menu-btn-icon "Open menu" at bounding box center [225, 179] width 24 height 24
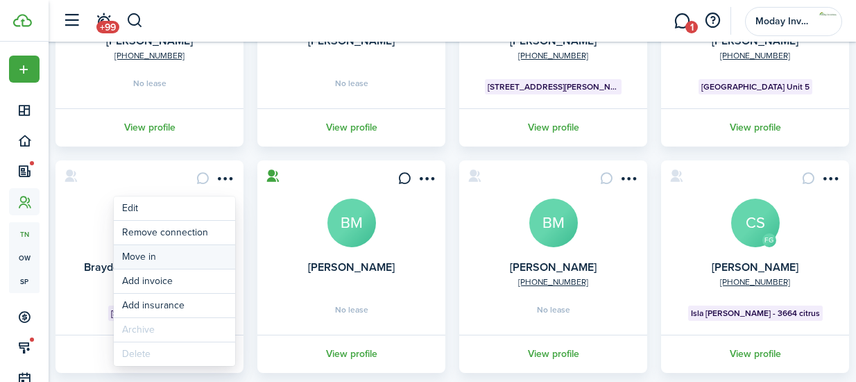
click at [139, 257] on link "Move in" at bounding box center [174, 257] width 121 height 24
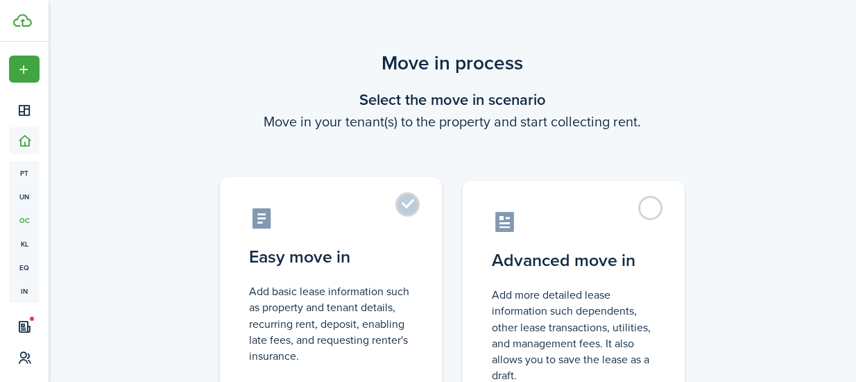
click at [407, 203] on label "Easy move in Add basic lease information such as property and tenant details, r…" at bounding box center [331, 293] width 222 height 232
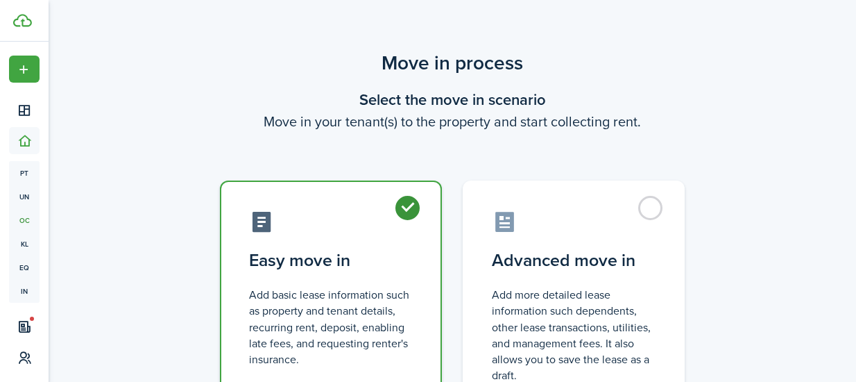
radio input "true"
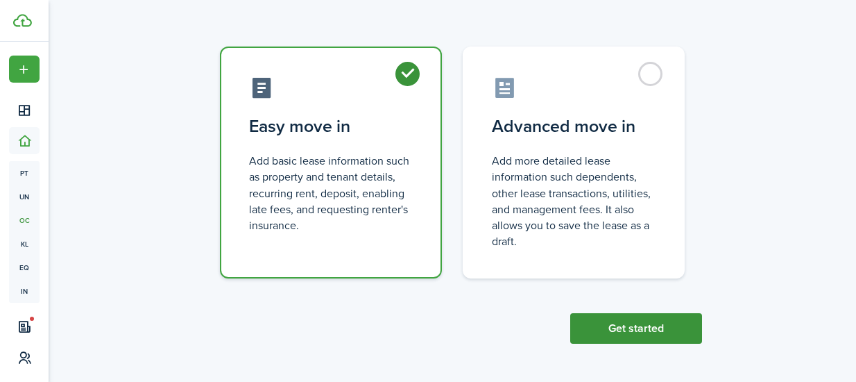
click at [638, 336] on button "Get started" at bounding box center [636, 328] width 132 height 31
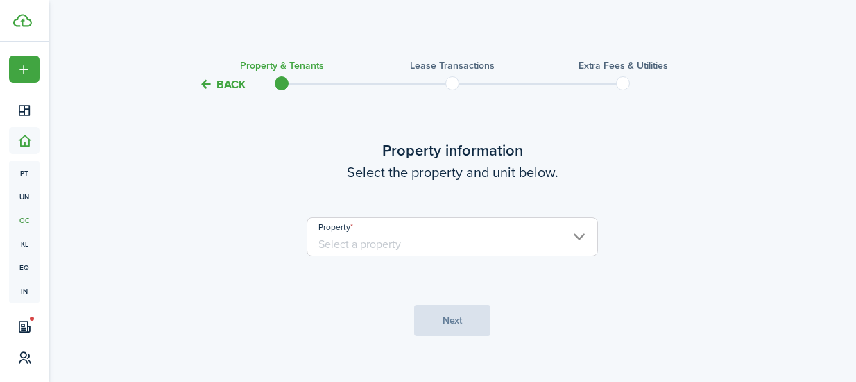
click at [581, 226] on input "Property" at bounding box center [452, 236] width 291 height 39
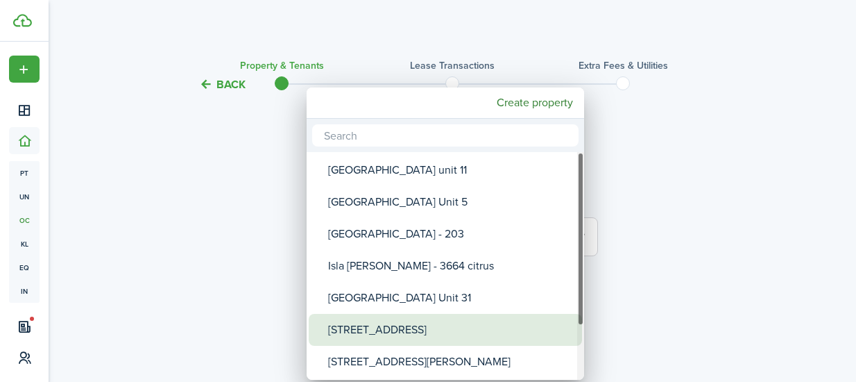
click at [447, 327] on div "[STREET_ADDRESS]" at bounding box center [451, 330] width 246 height 32
type input "[STREET_ADDRESS]"
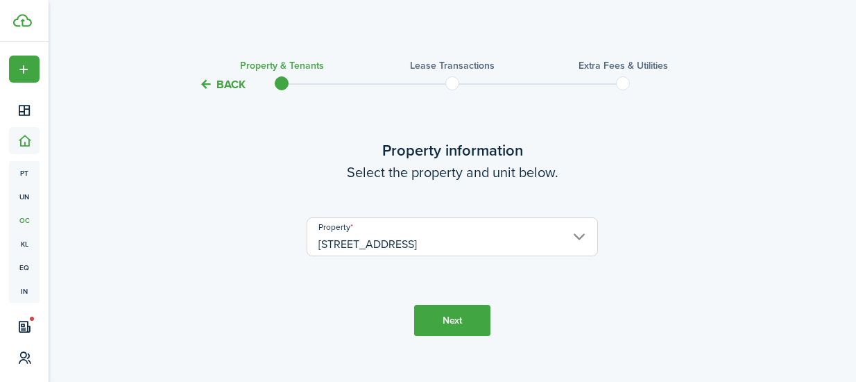
click at [447, 327] on button "Next" at bounding box center [452, 320] width 76 height 31
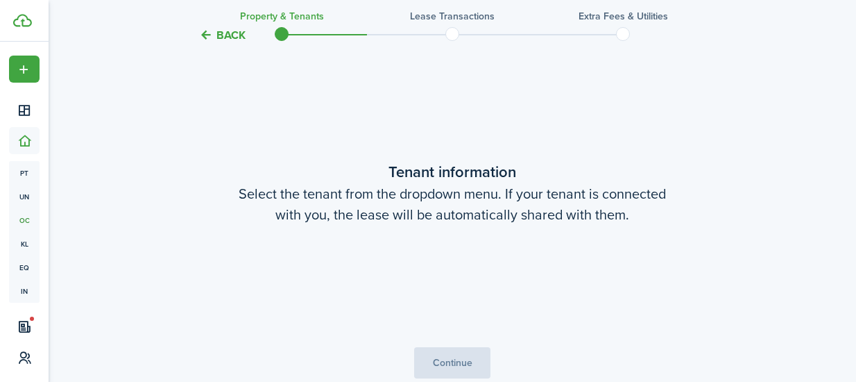
scroll to position [309, 0]
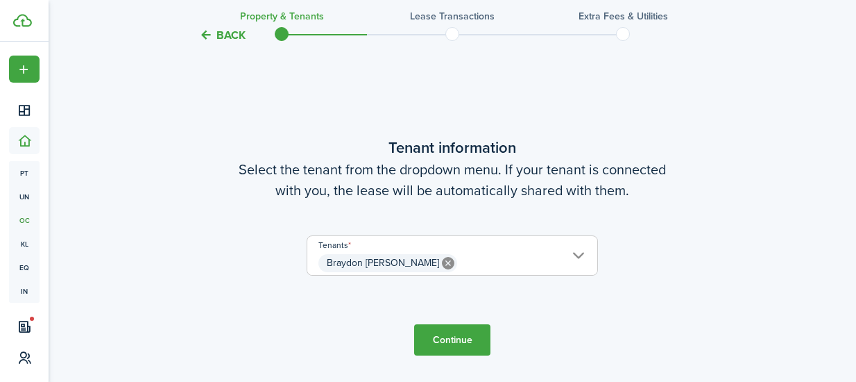
click at [450, 339] on button "Continue" at bounding box center [452, 339] width 76 height 31
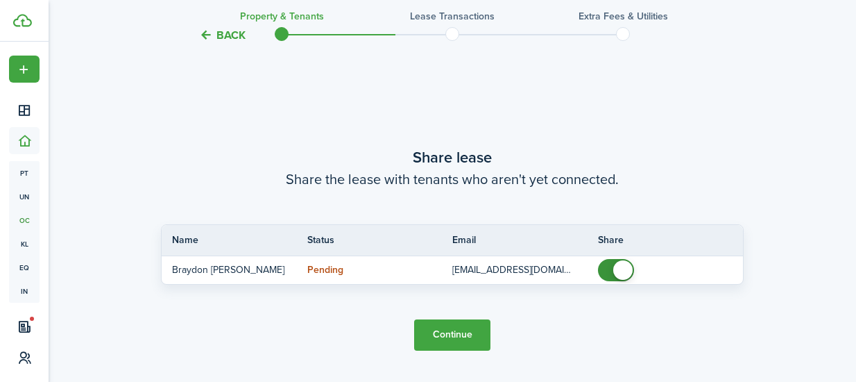
scroll to position [690, 0]
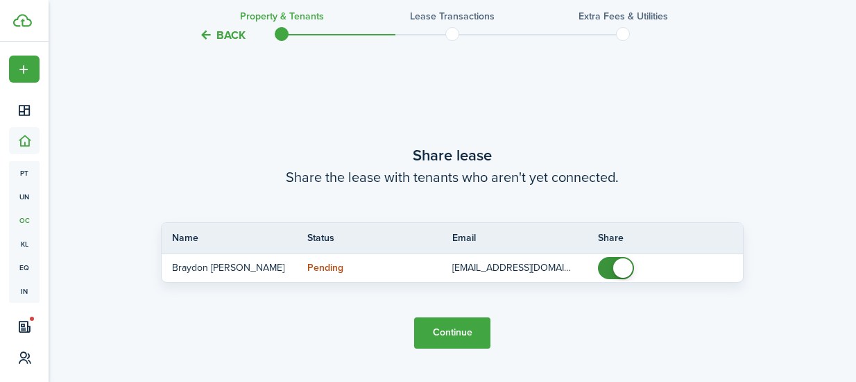
click at [457, 332] on button "Continue" at bounding box center [452, 332] width 76 height 31
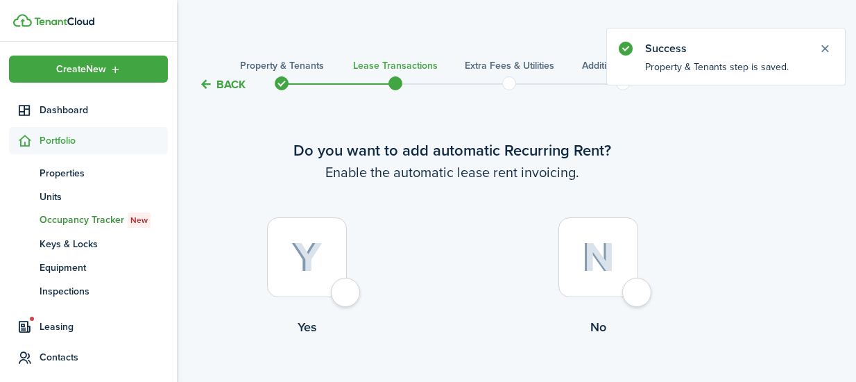
click at [25, 142] on icon at bounding box center [24, 141] width 15 height 14
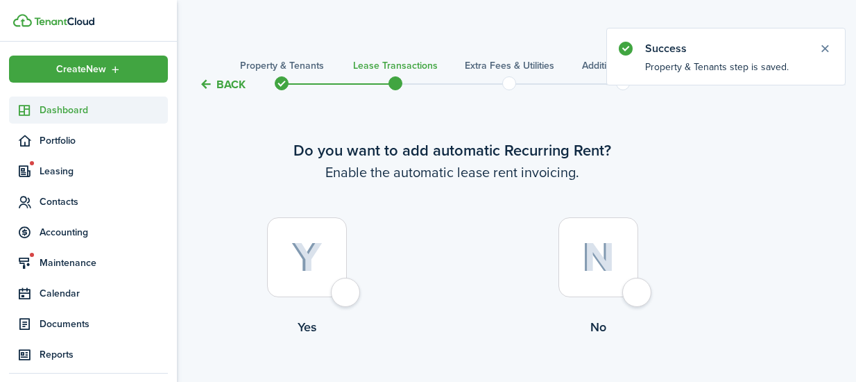
click at [63, 113] on span "Dashboard" at bounding box center [104, 110] width 128 height 15
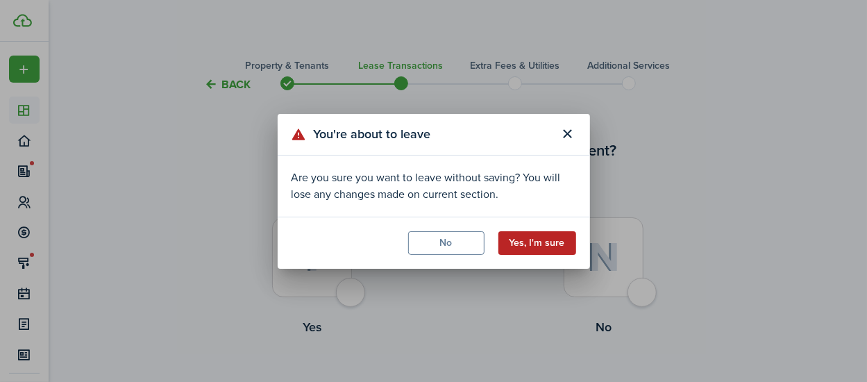
click at [538, 240] on button "Yes, I'm sure" at bounding box center [537, 243] width 78 height 24
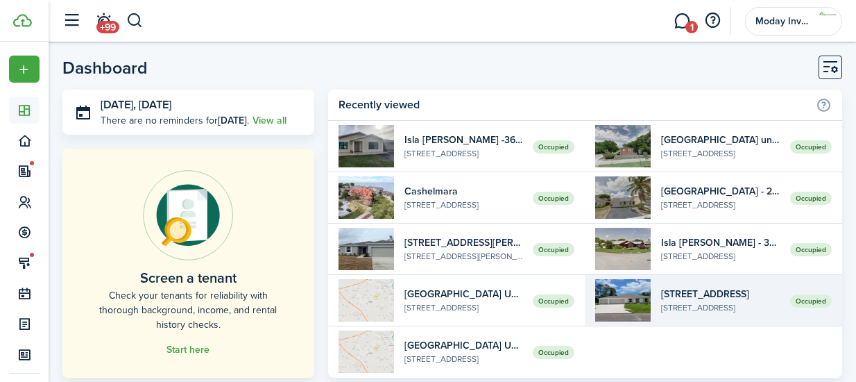
click at [679, 294] on widget-list-item-title "[STREET_ADDRESS]" at bounding box center [720, 294] width 119 height 15
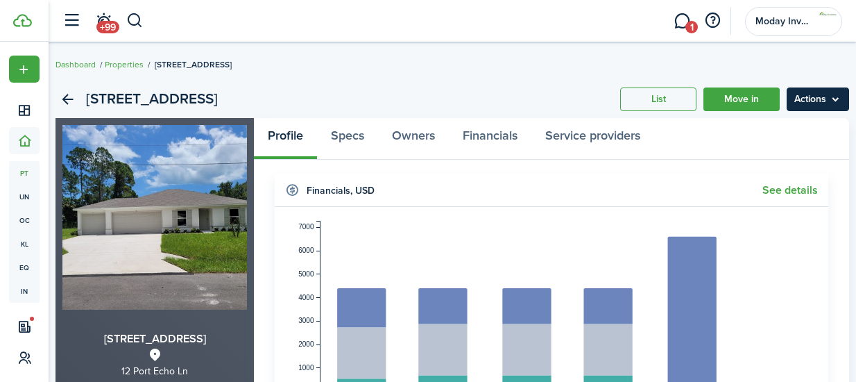
click at [832, 110] on menu-btn "Actions" at bounding box center [818, 99] width 62 height 24
click at [749, 101] on link "Move in" at bounding box center [742, 99] width 76 height 24
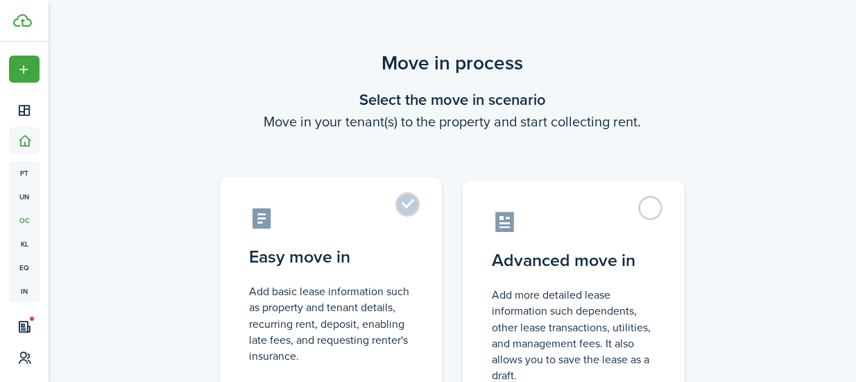
scroll to position [134, 0]
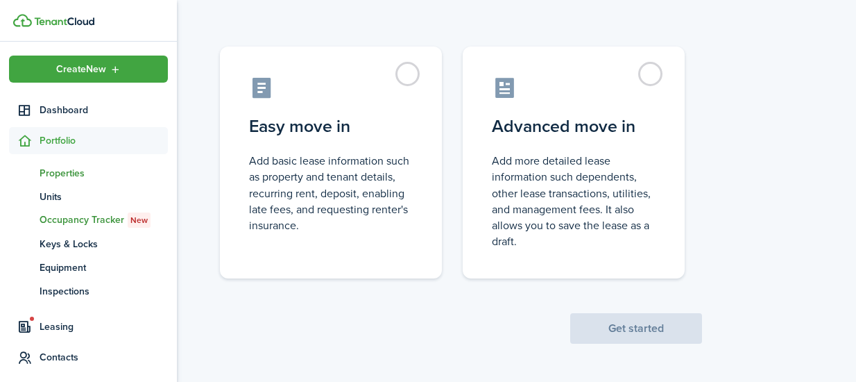
click at [56, 169] on span "Properties" at bounding box center [104, 173] width 128 height 15
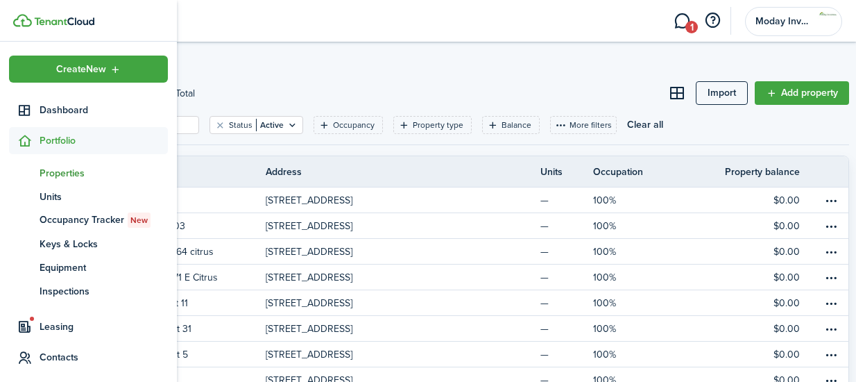
click at [65, 170] on span "Properties" at bounding box center [104, 173] width 128 height 15
click at [60, 173] on span "Properties" at bounding box center [104, 173] width 128 height 15
click at [55, 171] on span "Properties" at bounding box center [104, 173] width 128 height 15
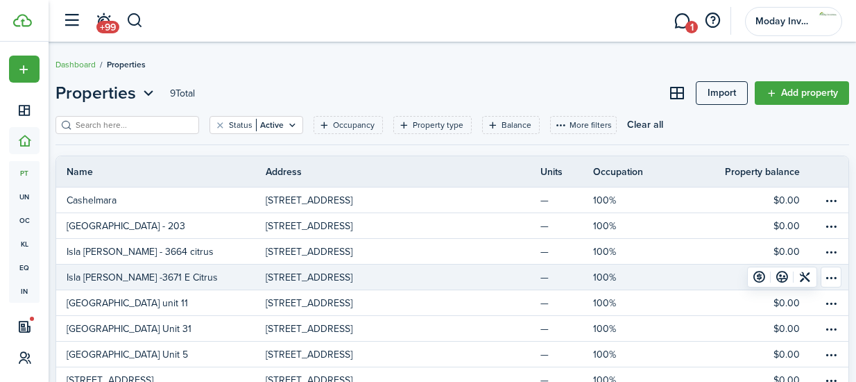
scroll to position [72, 0]
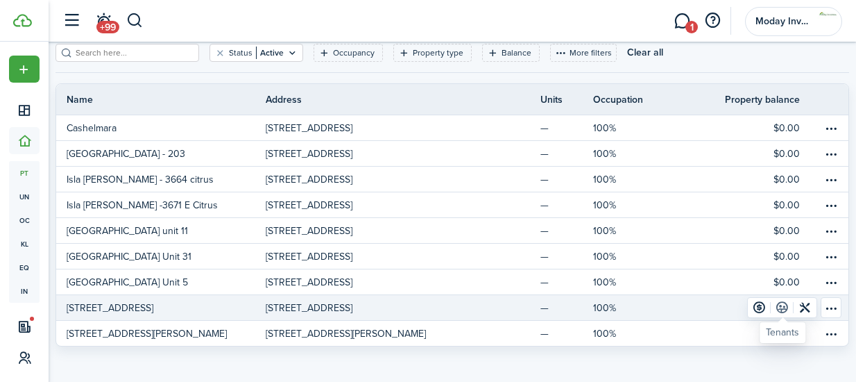
click at [785, 306] on link at bounding box center [782, 307] width 23 height 19
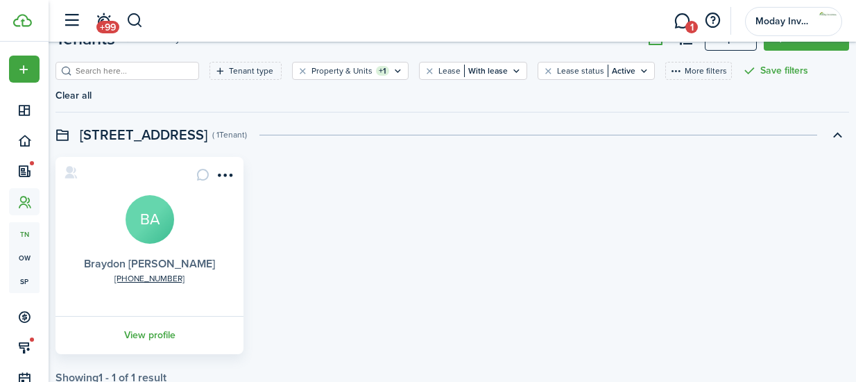
scroll to position [56, 0]
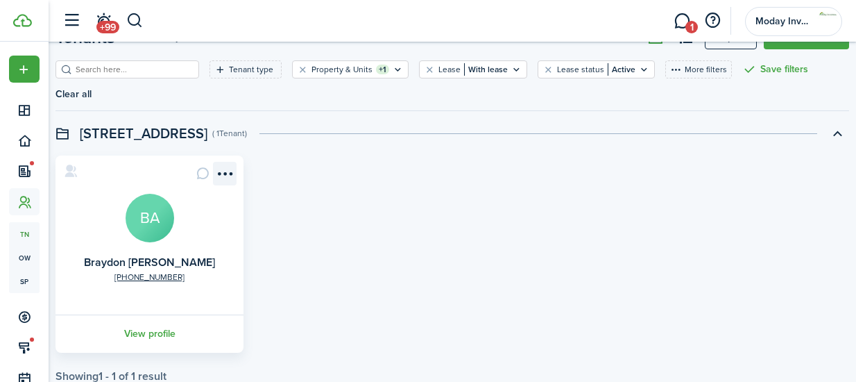
click at [225, 162] on menu-btn-icon "Open menu" at bounding box center [225, 174] width 24 height 24
click at [334, 237] on div "[PHONE_NUMBER] [PERSON_NAME] BA View profile" at bounding box center [453, 253] width 808 height 197
click at [67, 164] on icon at bounding box center [71, 171] width 15 height 14
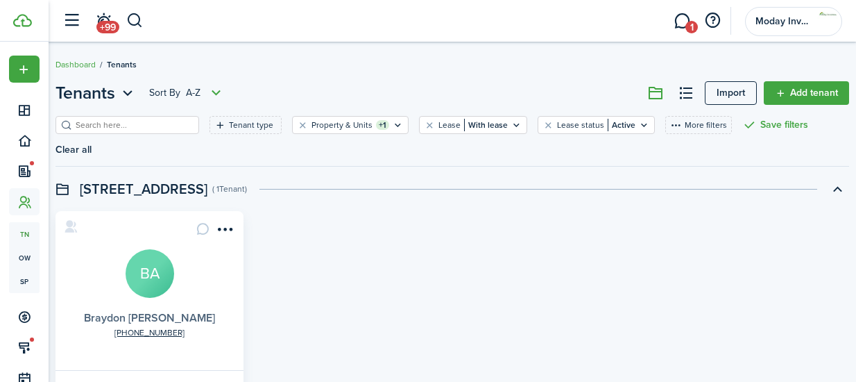
scroll to position [72, 0]
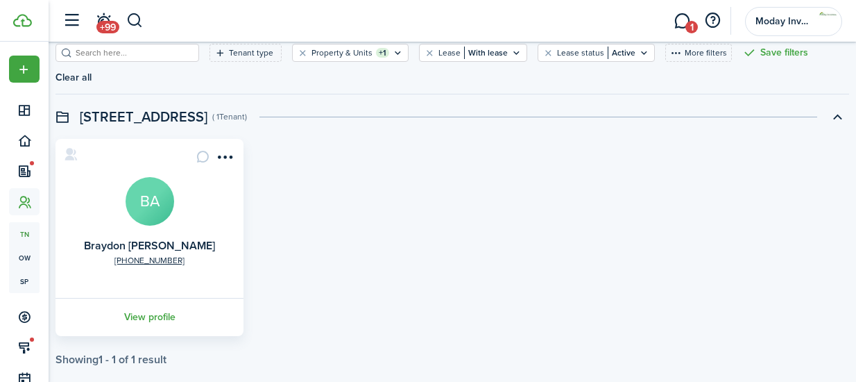
click at [158, 177] on avatar-text "BA" at bounding box center [150, 201] width 49 height 49
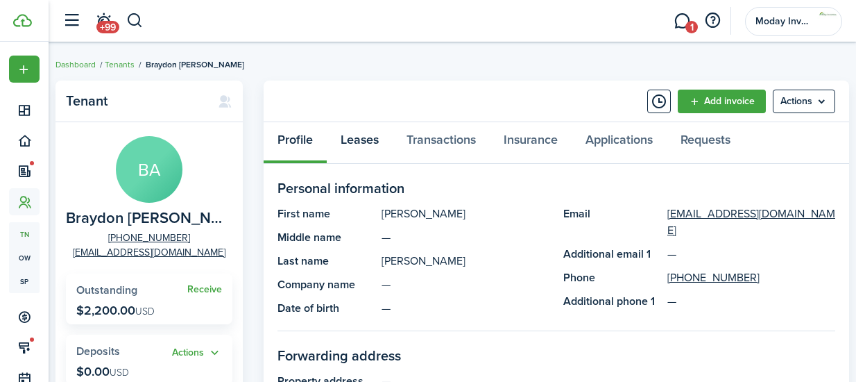
click at [362, 144] on link "Leases" at bounding box center [360, 143] width 66 height 42
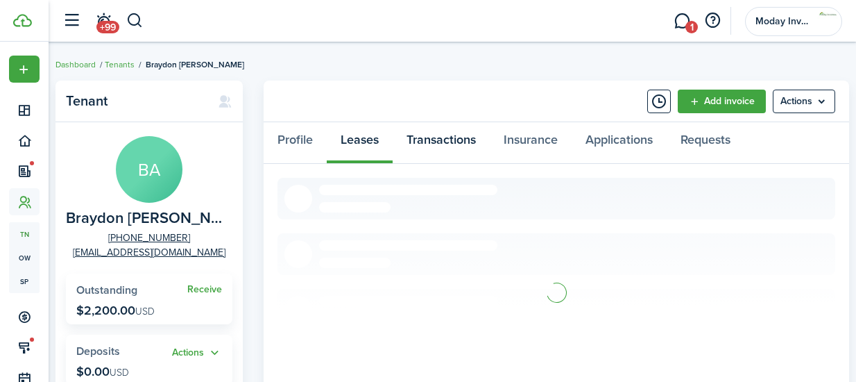
click at [440, 150] on link "Transactions" at bounding box center [441, 143] width 97 height 42
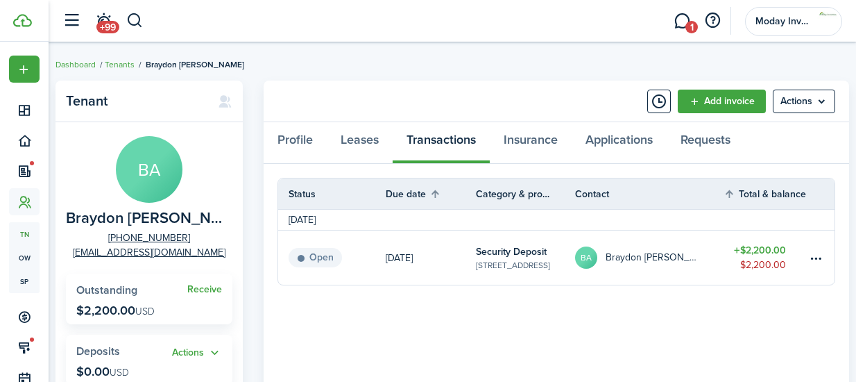
click at [745, 253] on table-amount-title "$2,200.00" at bounding box center [760, 250] width 52 height 15
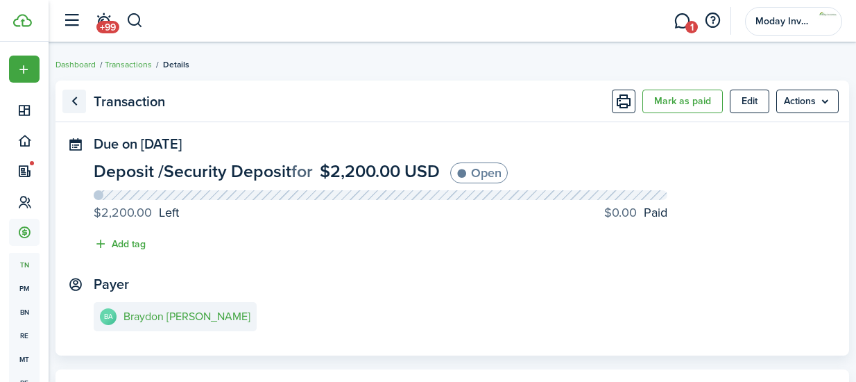
click at [73, 101] on link "Go back" at bounding box center [74, 102] width 24 height 24
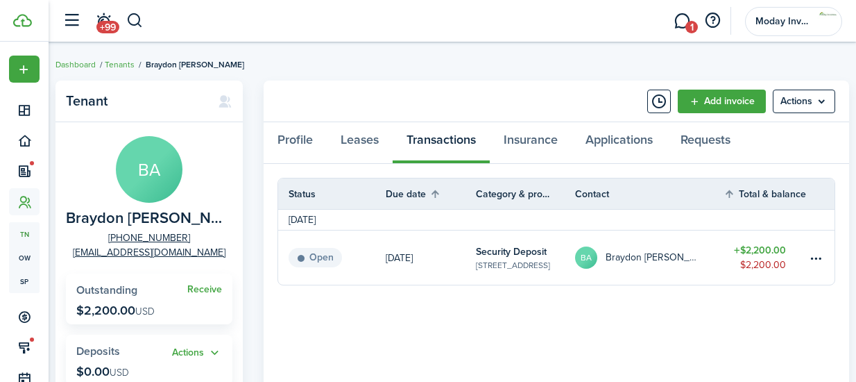
click at [767, 263] on table-amount-description "$2,200.00" at bounding box center [763, 264] width 46 height 15
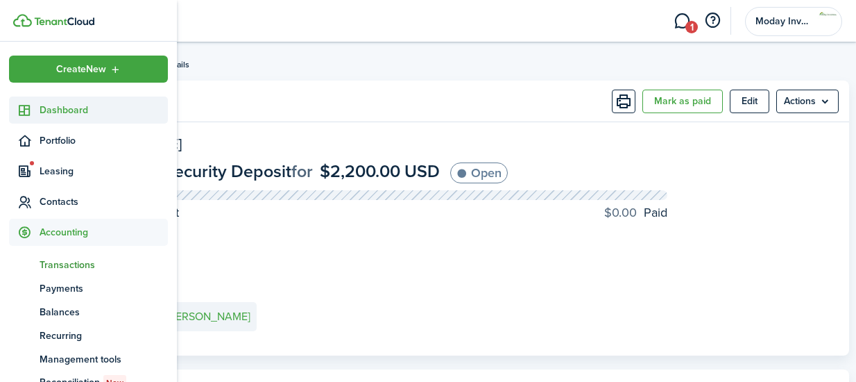
click at [56, 109] on span "Dashboard" at bounding box center [104, 110] width 128 height 15
